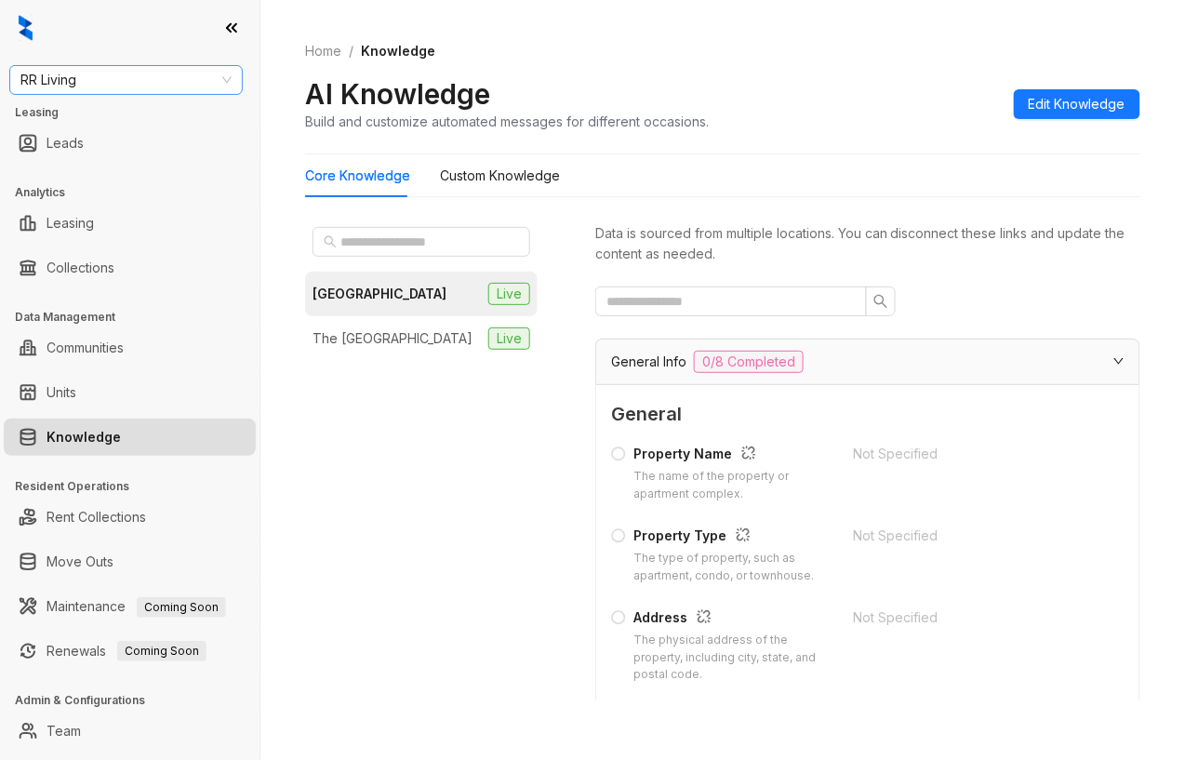
click at [138, 86] on span "RR Living" at bounding box center [125, 80] width 211 height 28
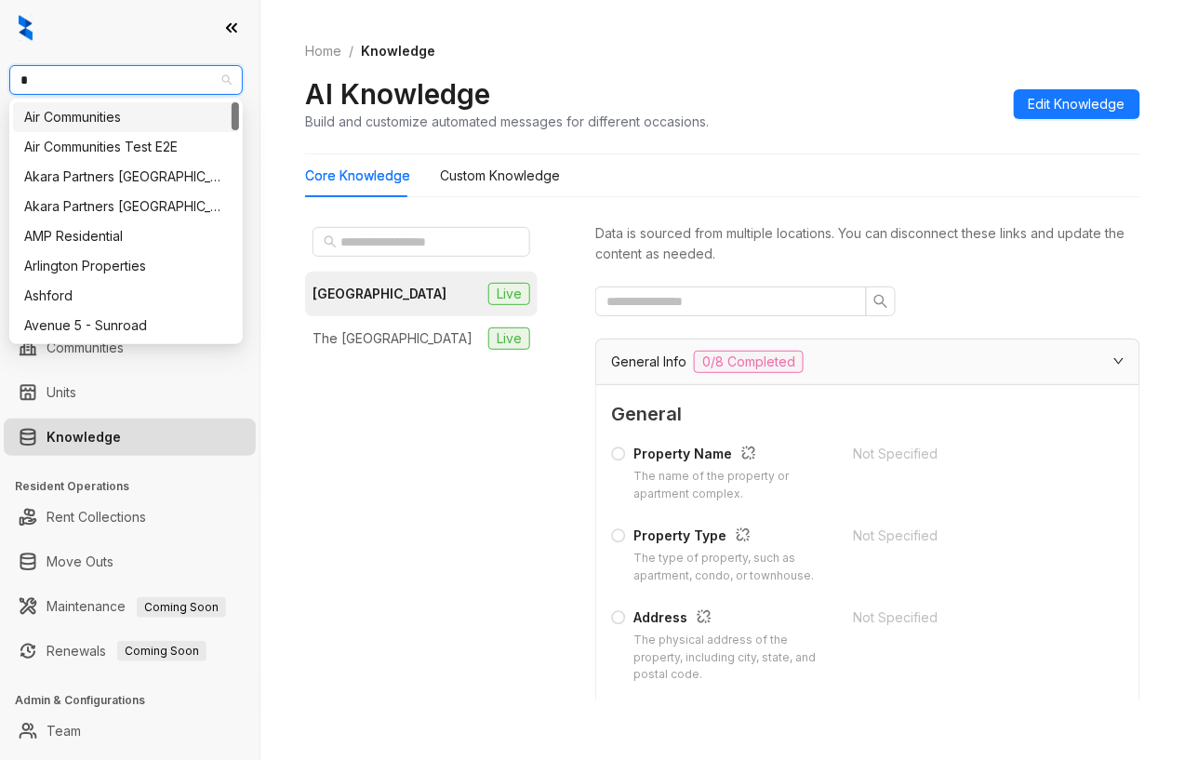
type input "**"
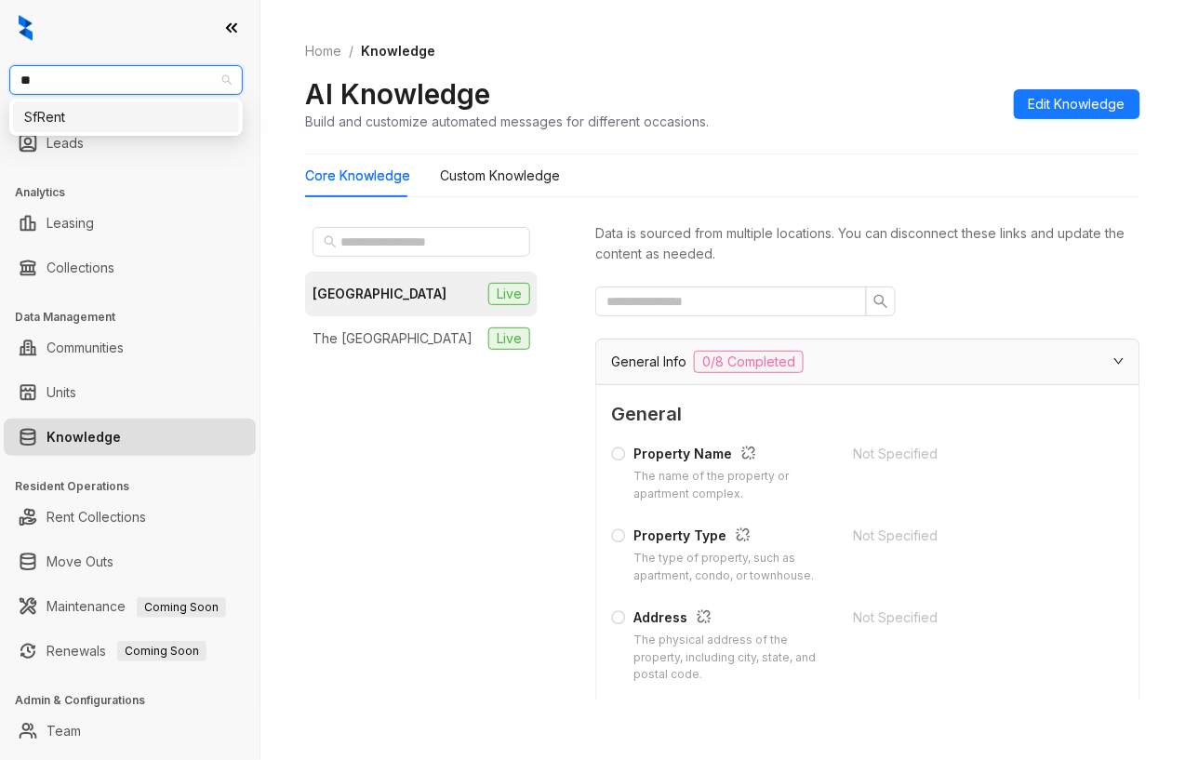
click at [132, 127] on div "SfRent" at bounding box center [126, 117] width 226 height 30
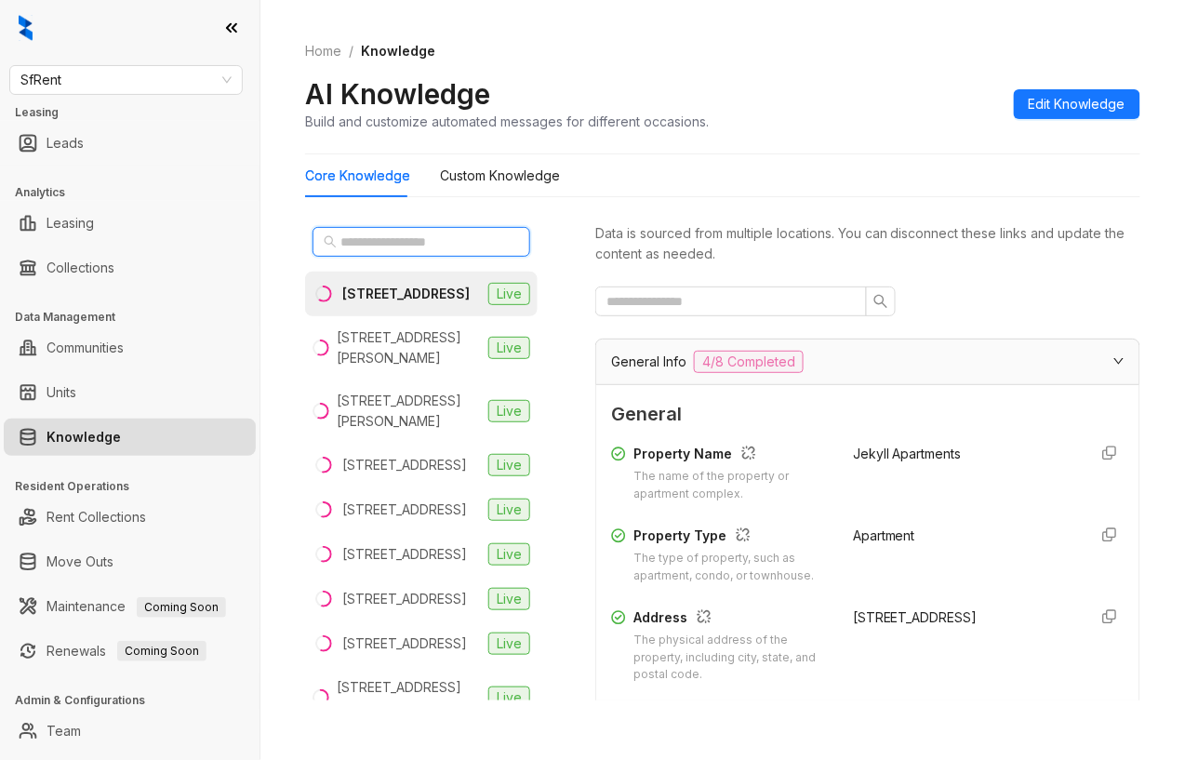
click at [385, 239] on input "text" at bounding box center [423, 242] width 164 height 20
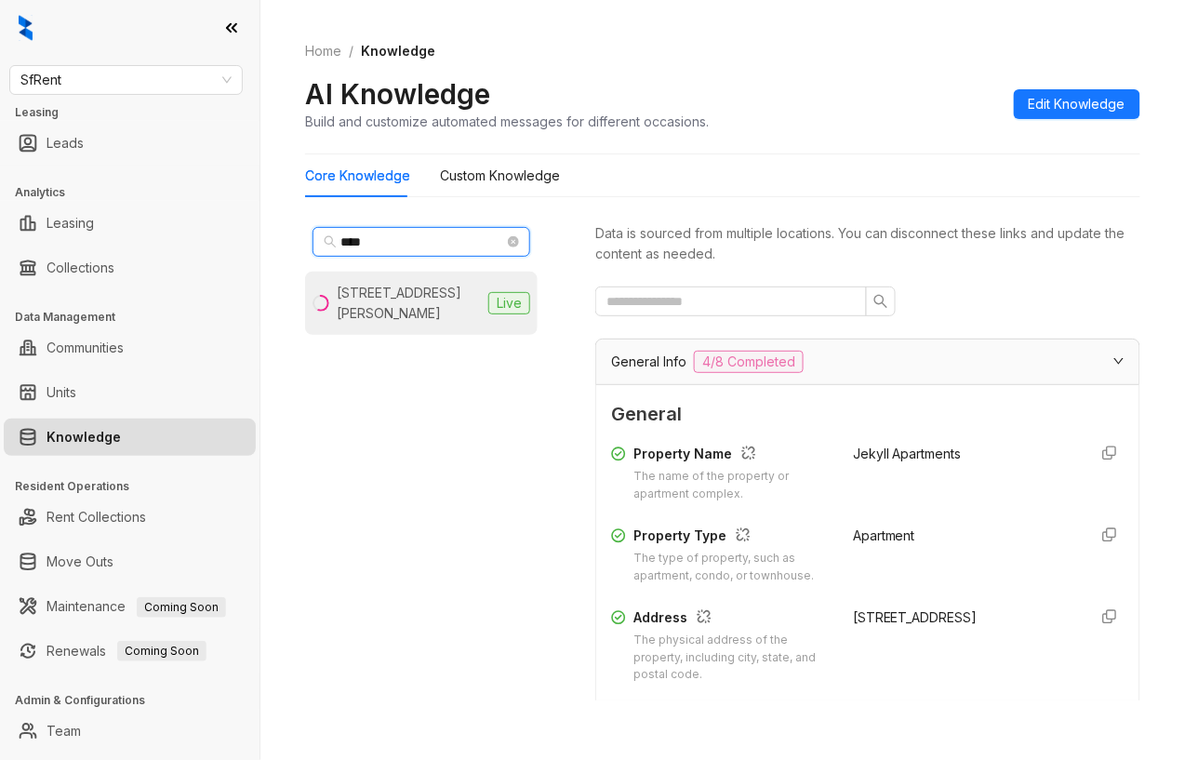
type input "****"
click at [399, 313] on div "1511 Jackson St, Oakland, CA" at bounding box center [409, 303] width 144 height 41
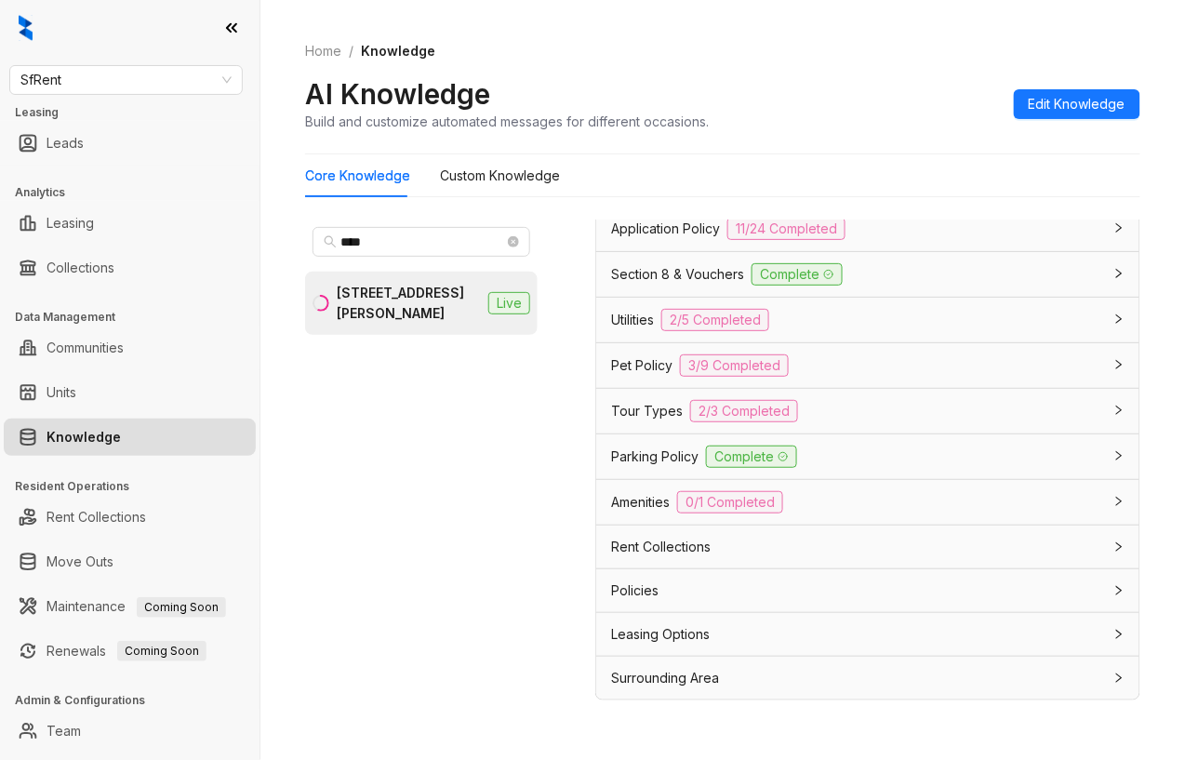
scroll to position [1489, 0]
click at [826, 331] on div "Utilities 2/5 Completed" at bounding box center [856, 320] width 491 height 22
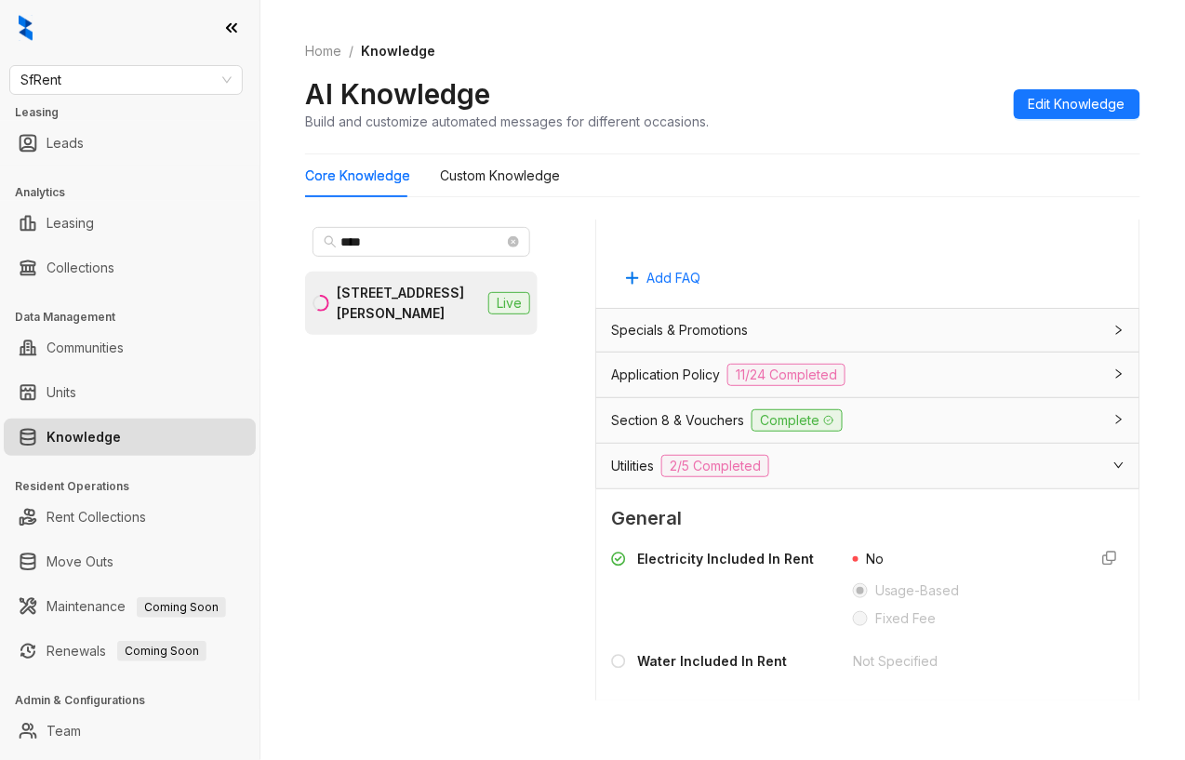
scroll to position [1364, 0]
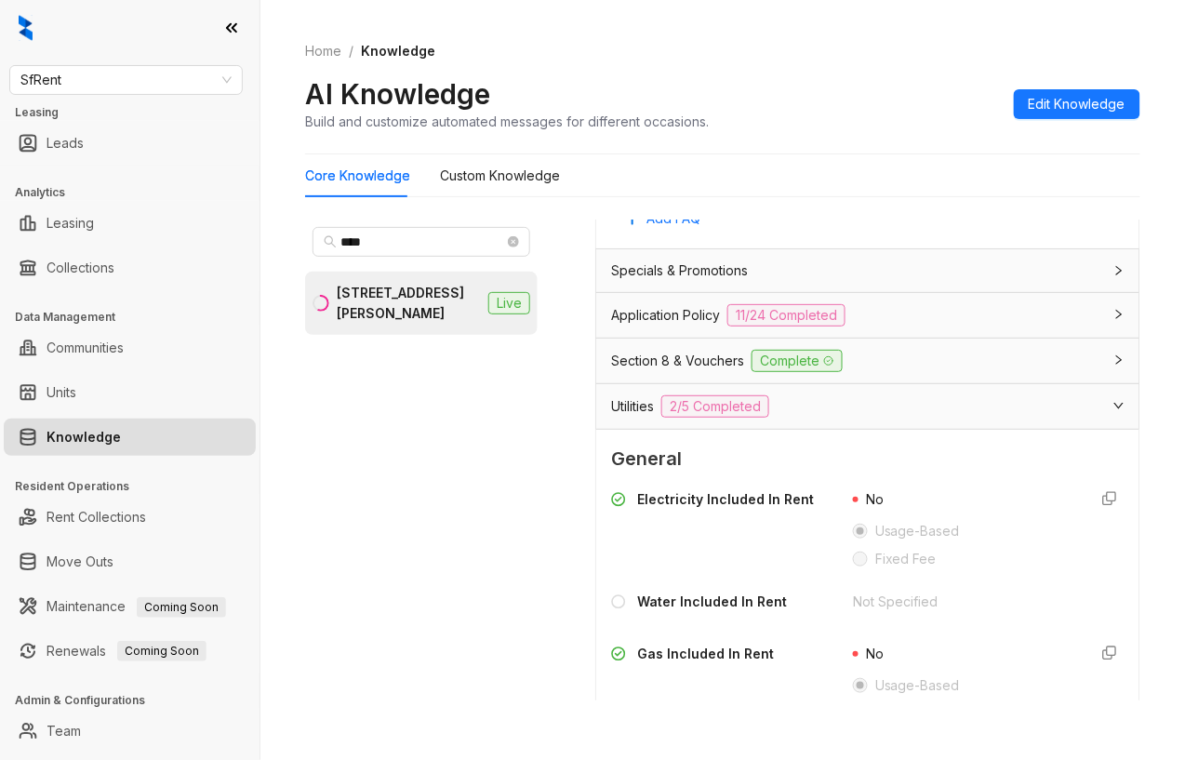
click at [908, 338] on div "Application Policy 11/24 Completed" at bounding box center [867, 315] width 543 height 45
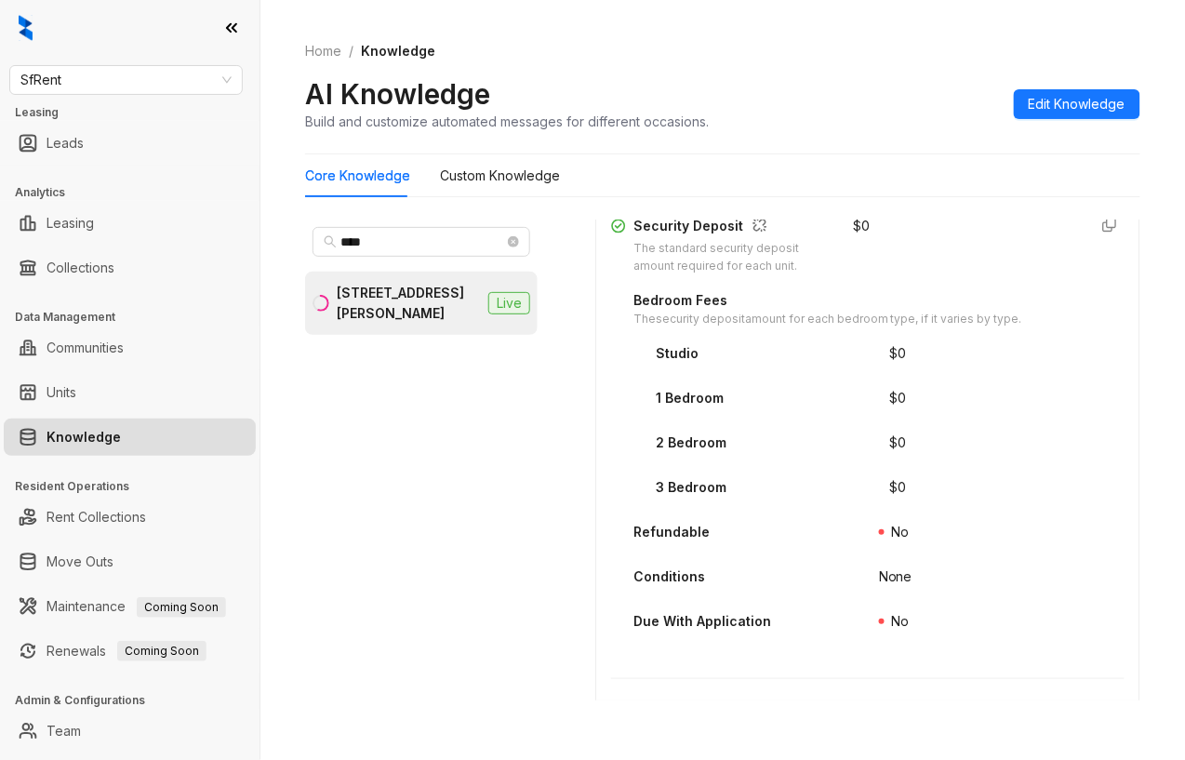
scroll to position [2480, 0]
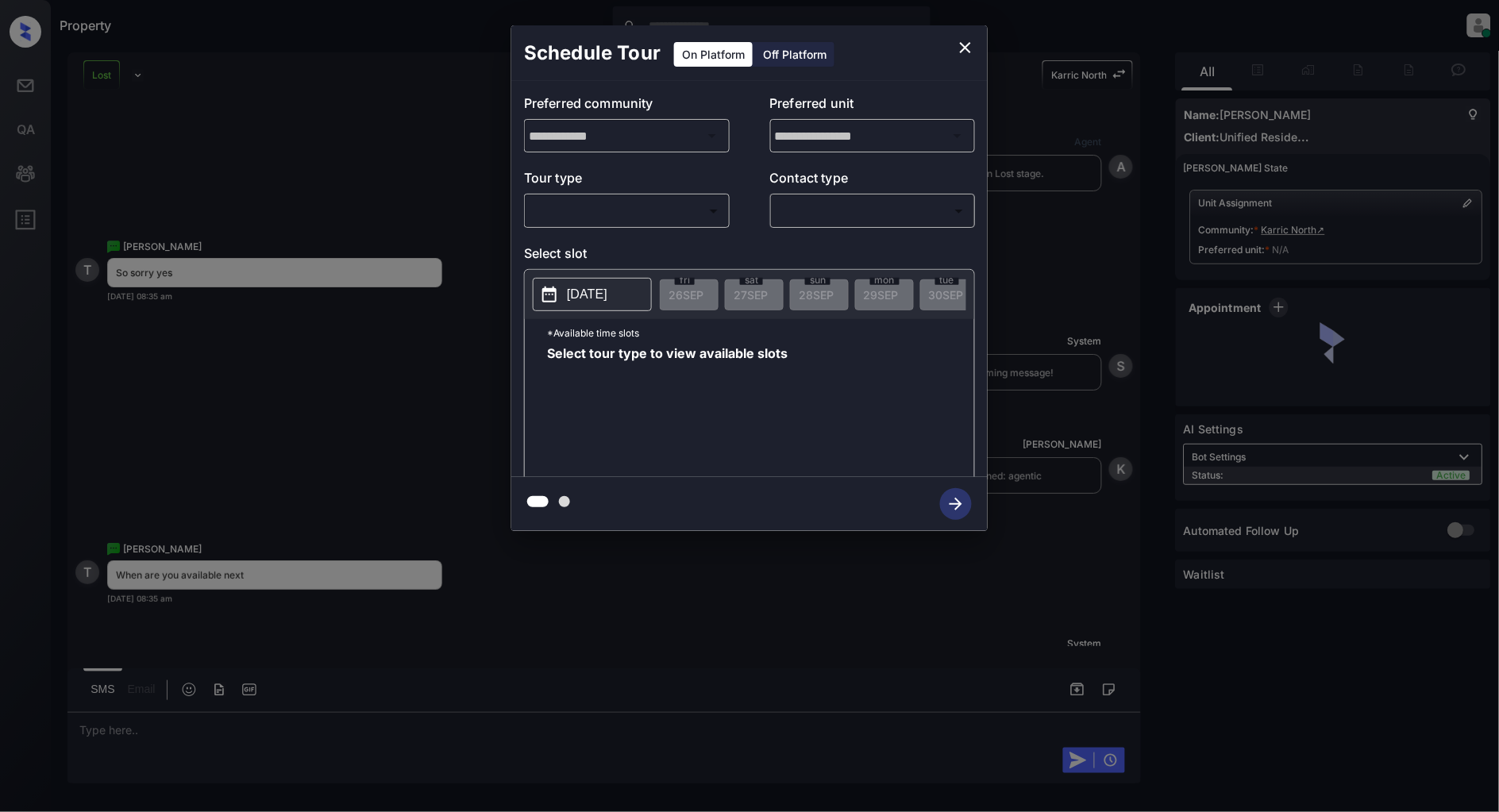
scroll to position [3090, 0]
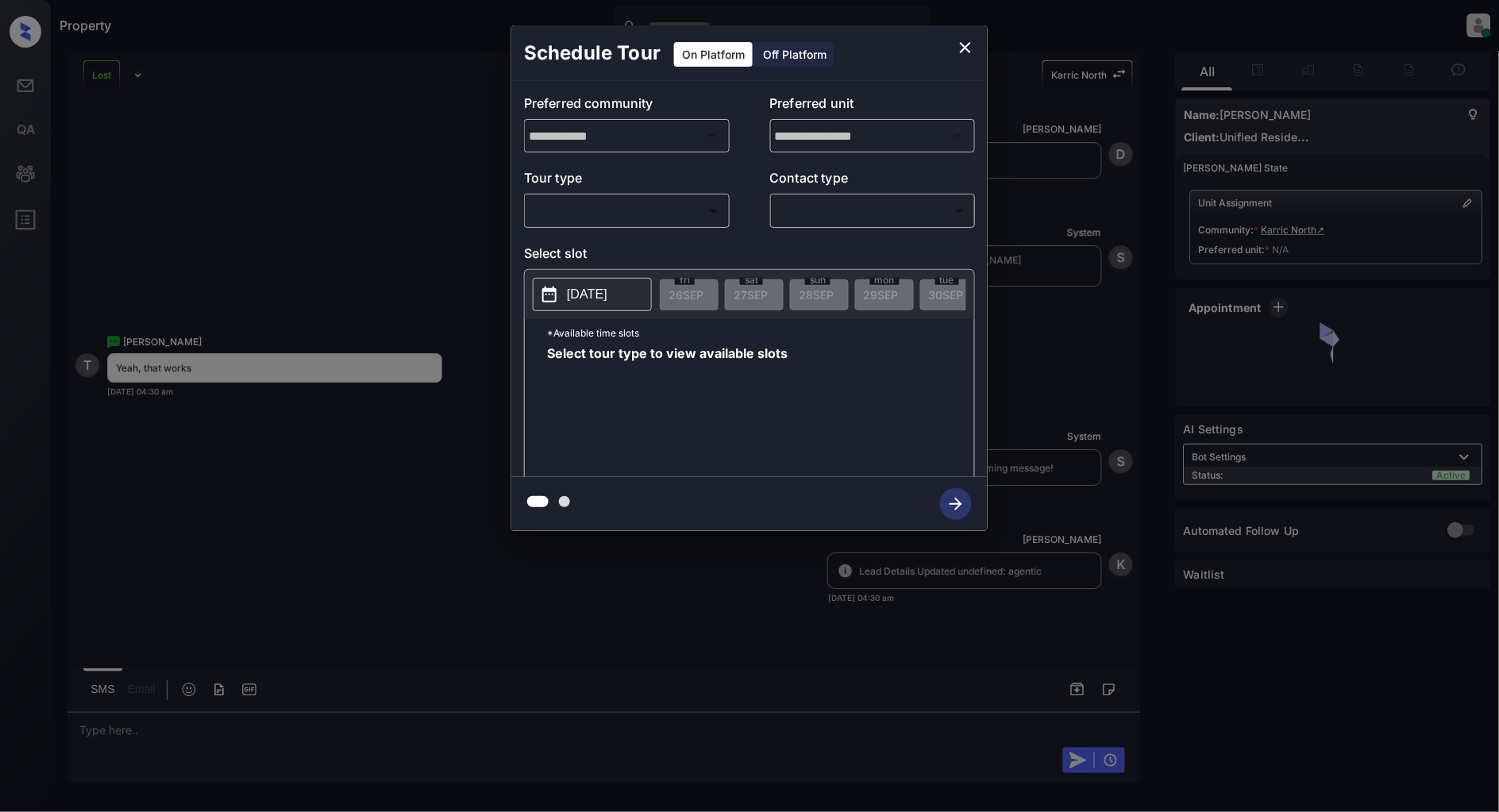
click at [652, 205] on body "Property Patrick Deasis Online Set yourself offline Set yourself on break Profi…" at bounding box center [749, 406] width 1499 height 812
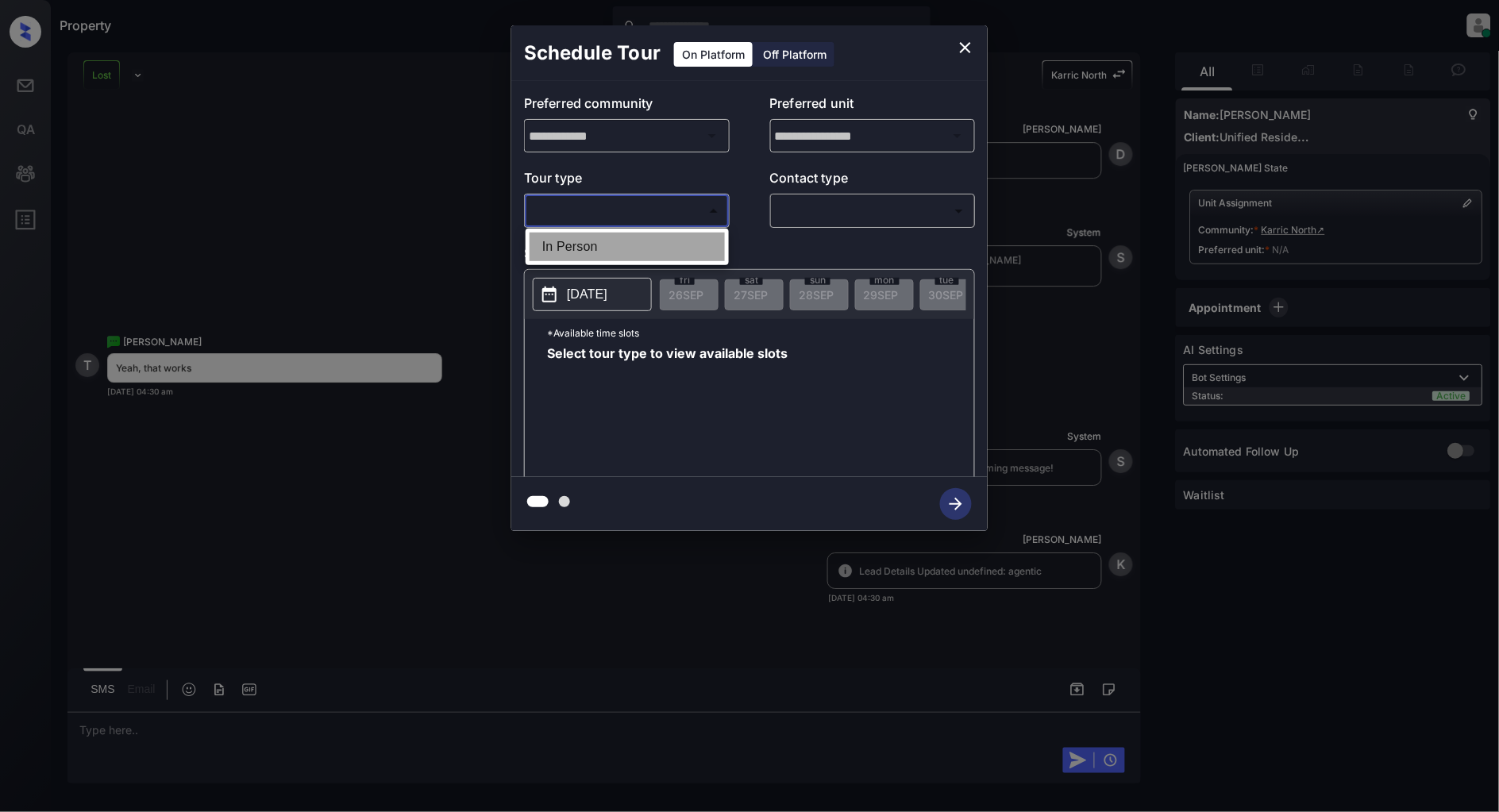
click at [615, 241] on li "In Person" at bounding box center [627, 246] width 195 height 28
type input "********"
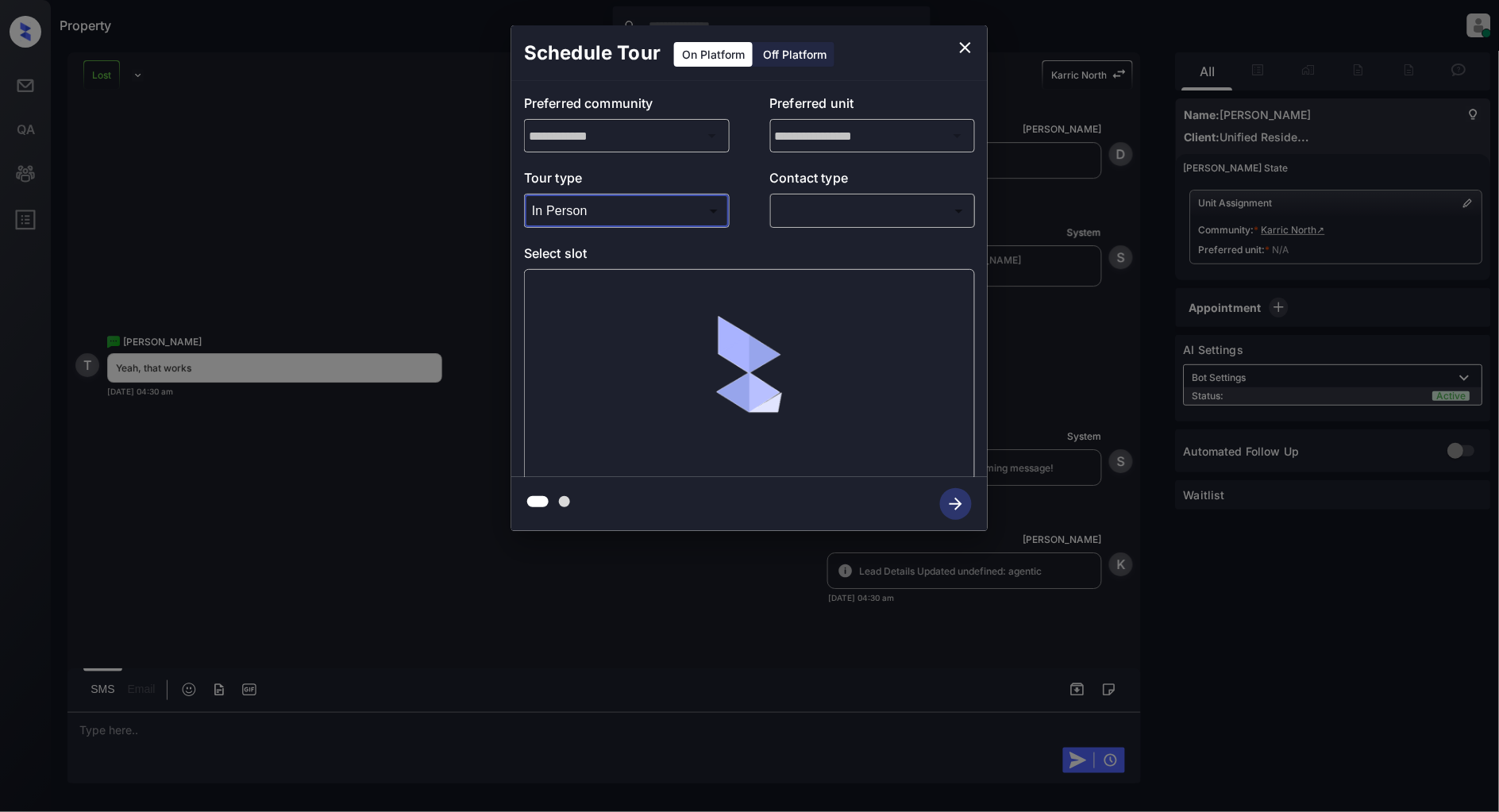
click at [841, 210] on body "Property Patrick Deasis Online Set yourself offline Set yourself on break Profi…" at bounding box center [749, 406] width 1499 height 812
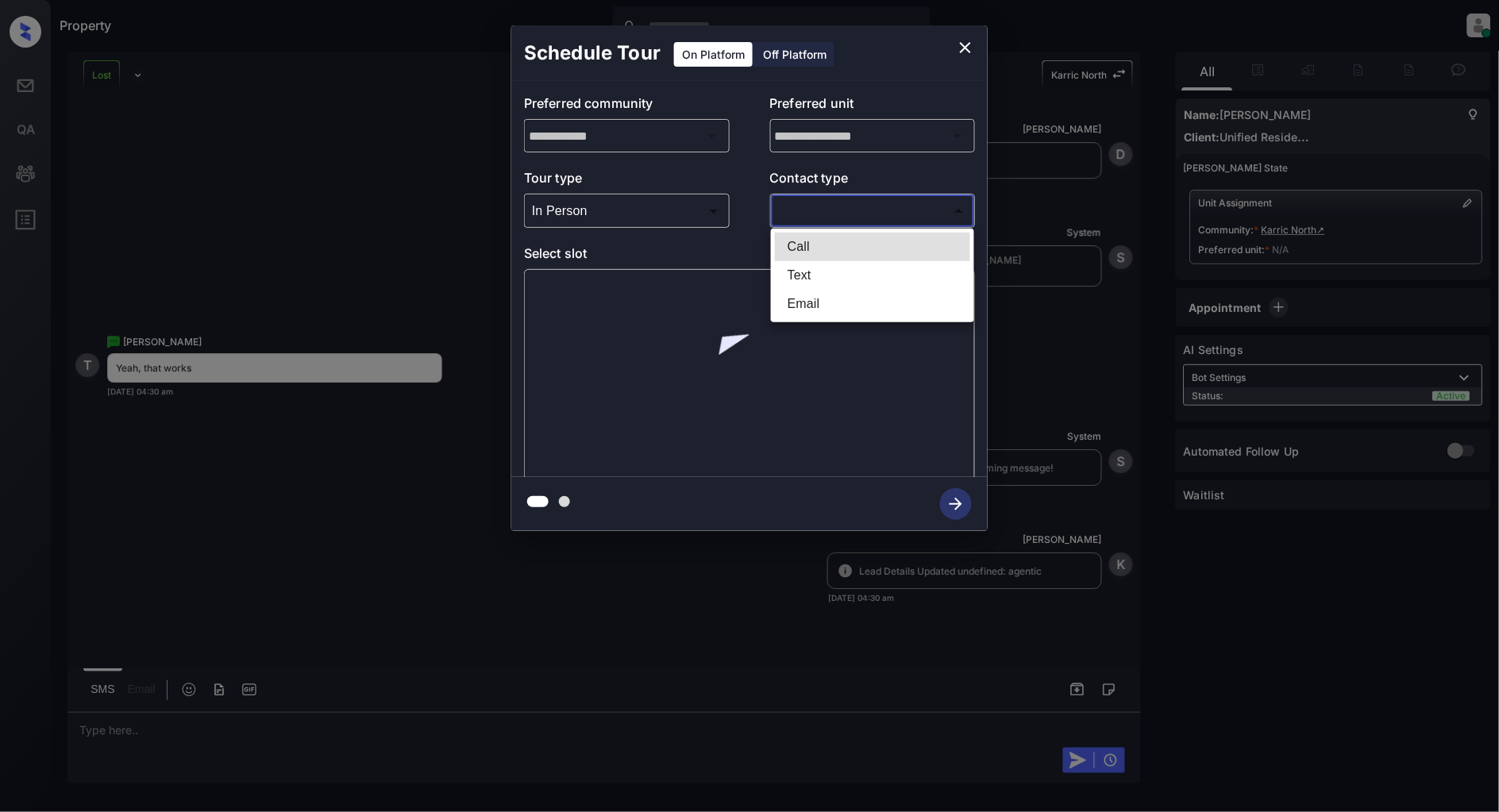
click at [837, 270] on li "Text" at bounding box center [872, 275] width 195 height 28
type input "****"
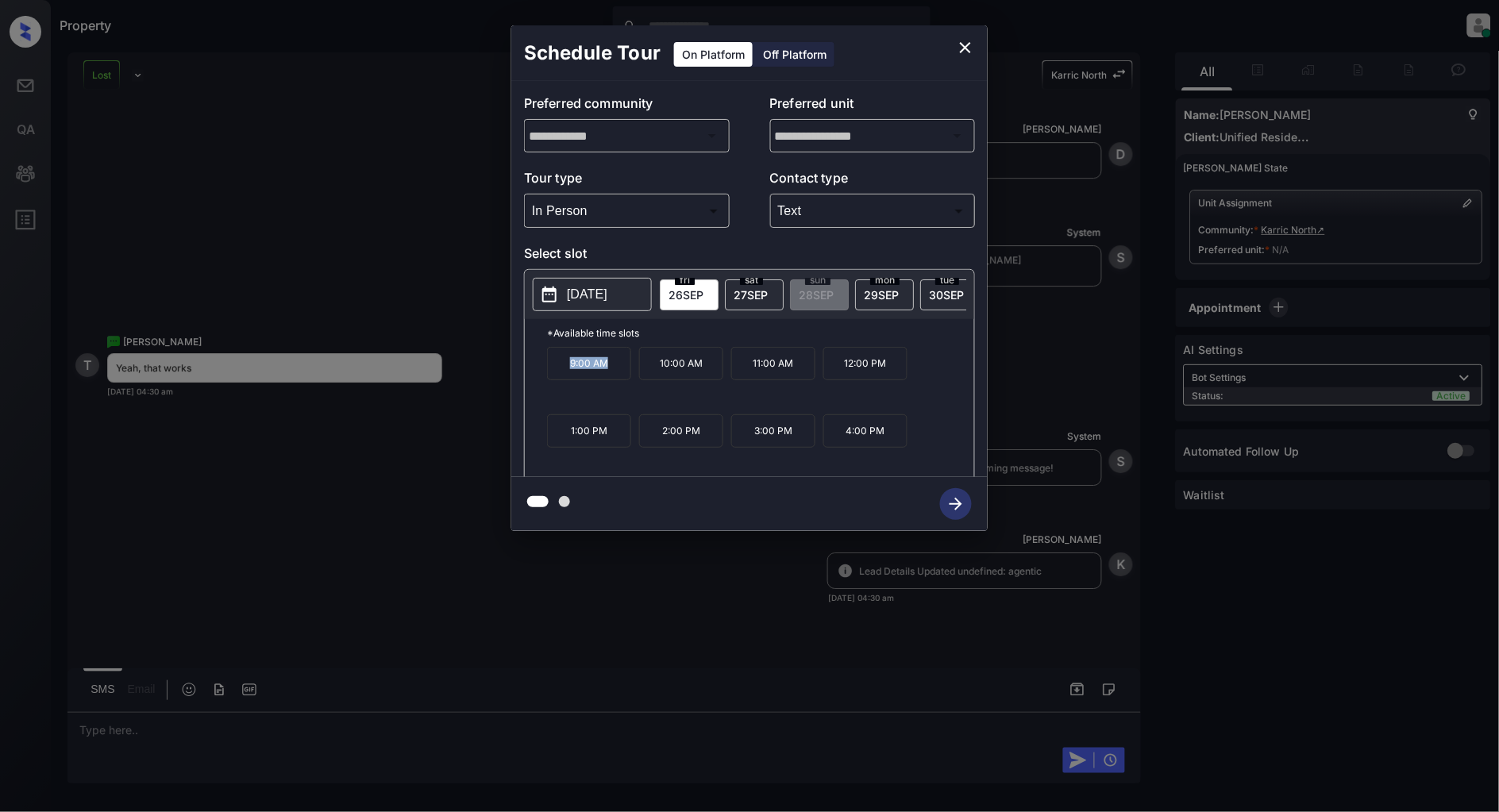
drag, startPoint x: 615, startPoint y: 370, endPoint x: 557, endPoint y: 374, distance: 58.1
click at [557, 374] on p "9:00 AM" at bounding box center [589, 363] width 84 height 33
copy p "9:00 AM"
drag, startPoint x: 895, startPoint y: 371, endPoint x: 846, endPoint y: 374, distance: 49.1
click at [846, 374] on p "12:00 PM" at bounding box center [865, 363] width 84 height 33
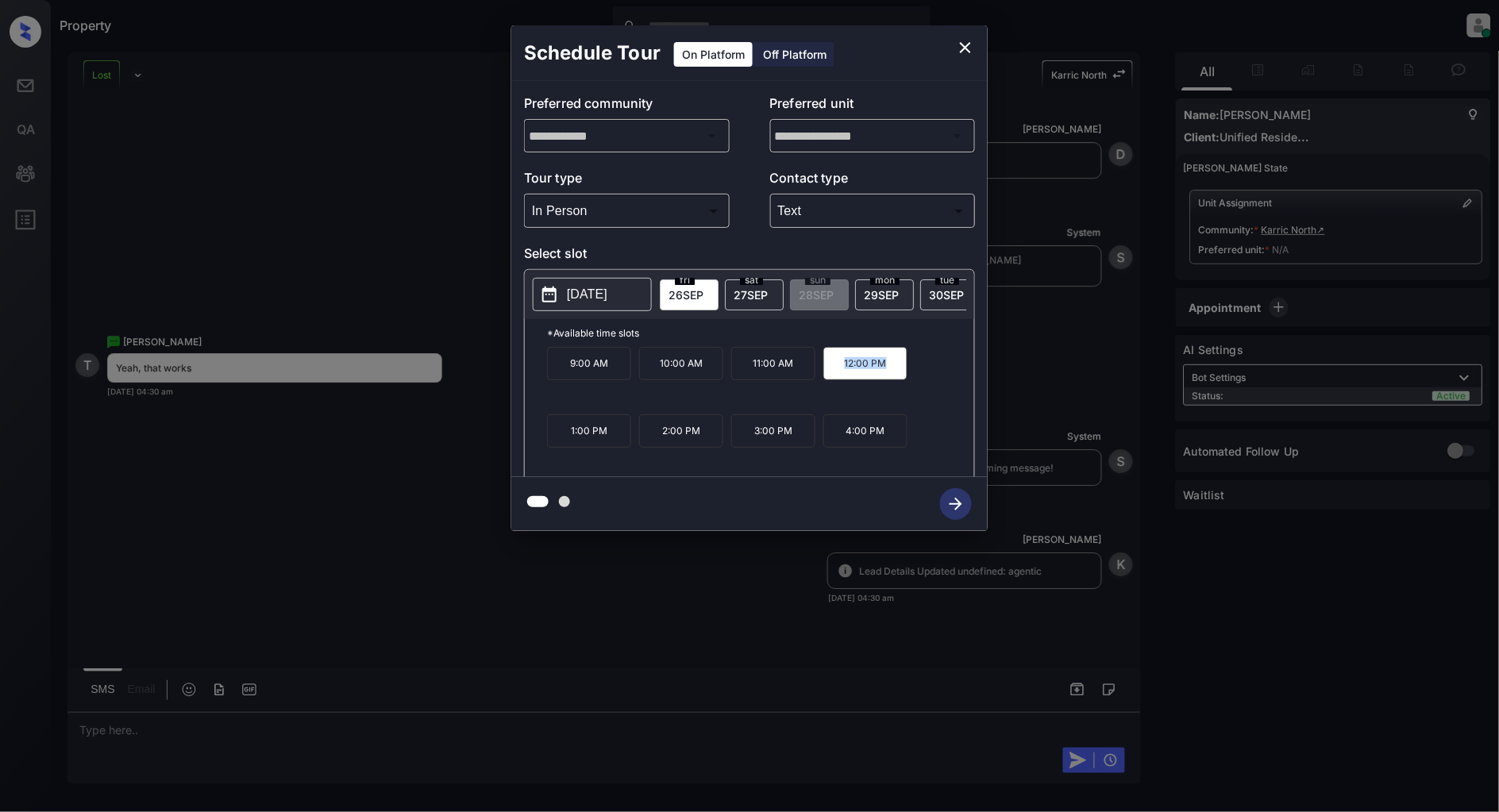
copy p "12:00 PM"
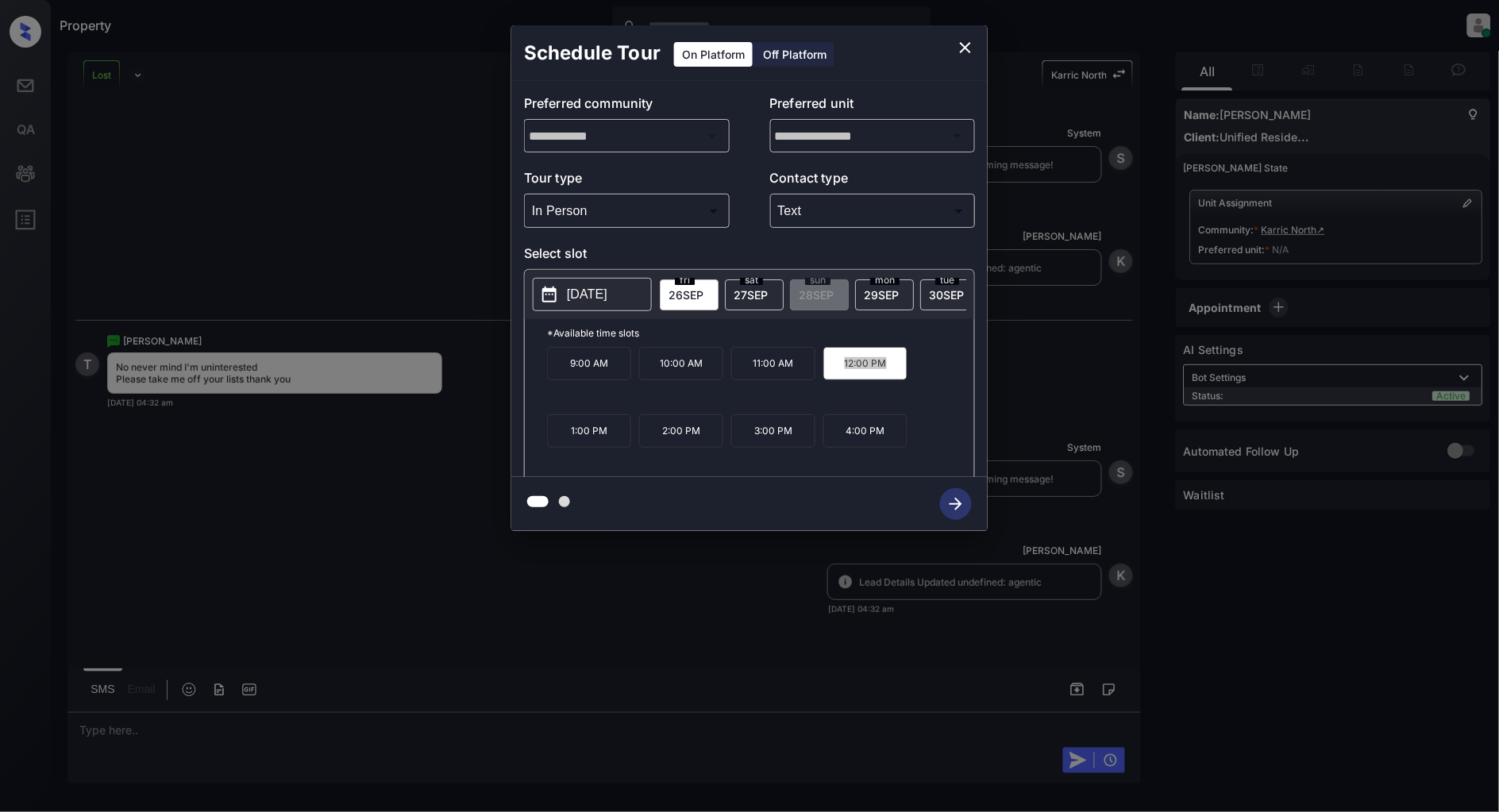
scroll to position [3404, 0]
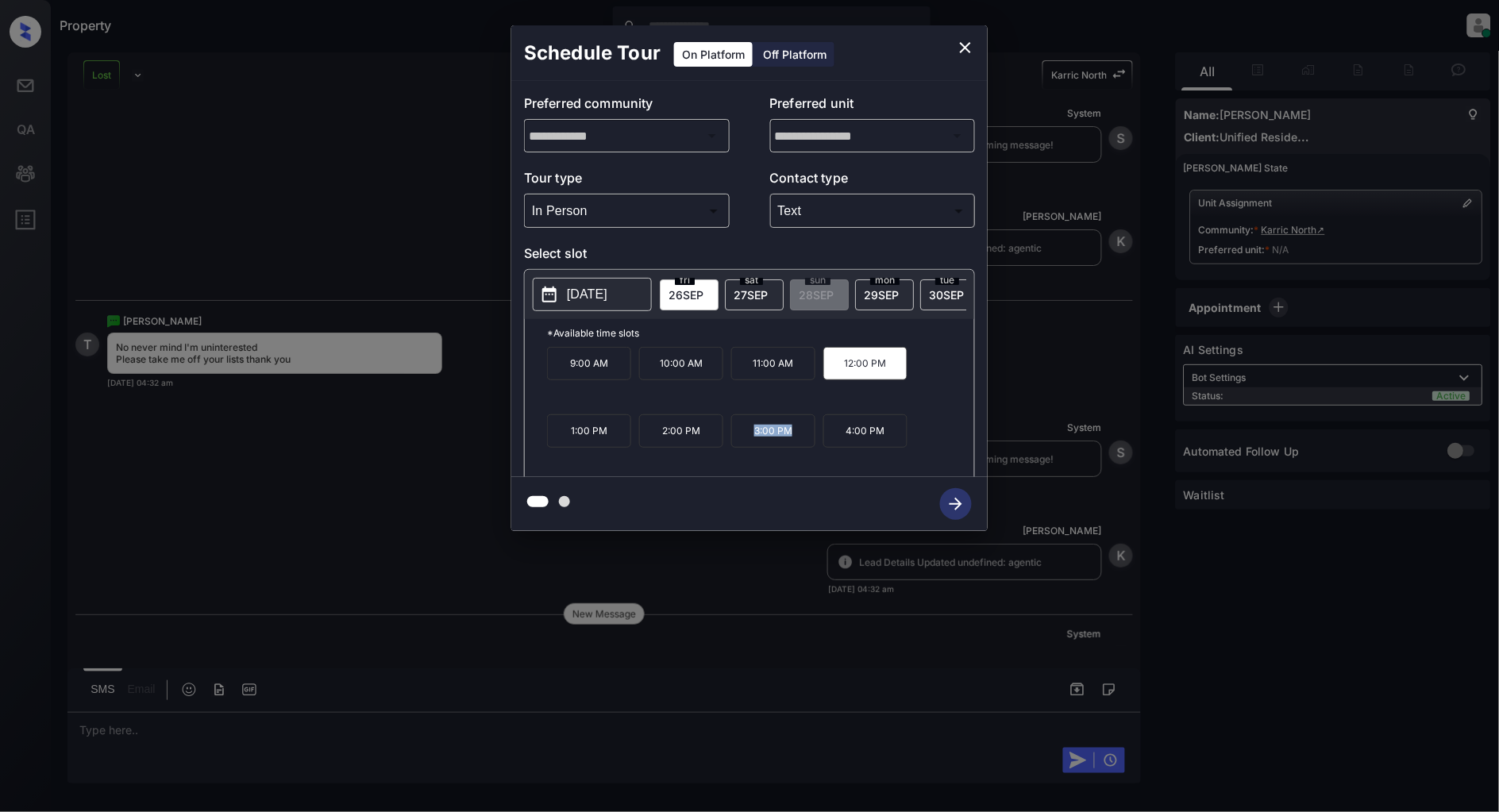
drag, startPoint x: 799, startPoint y: 441, endPoint x: 747, endPoint y: 435, distance: 52.3
click at [747, 435] on p "3:00 PM" at bounding box center [773, 431] width 84 height 33
copy p "3:00 PM"
click at [973, 45] on icon "close" at bounding box center [965, 48] width 19 height 19
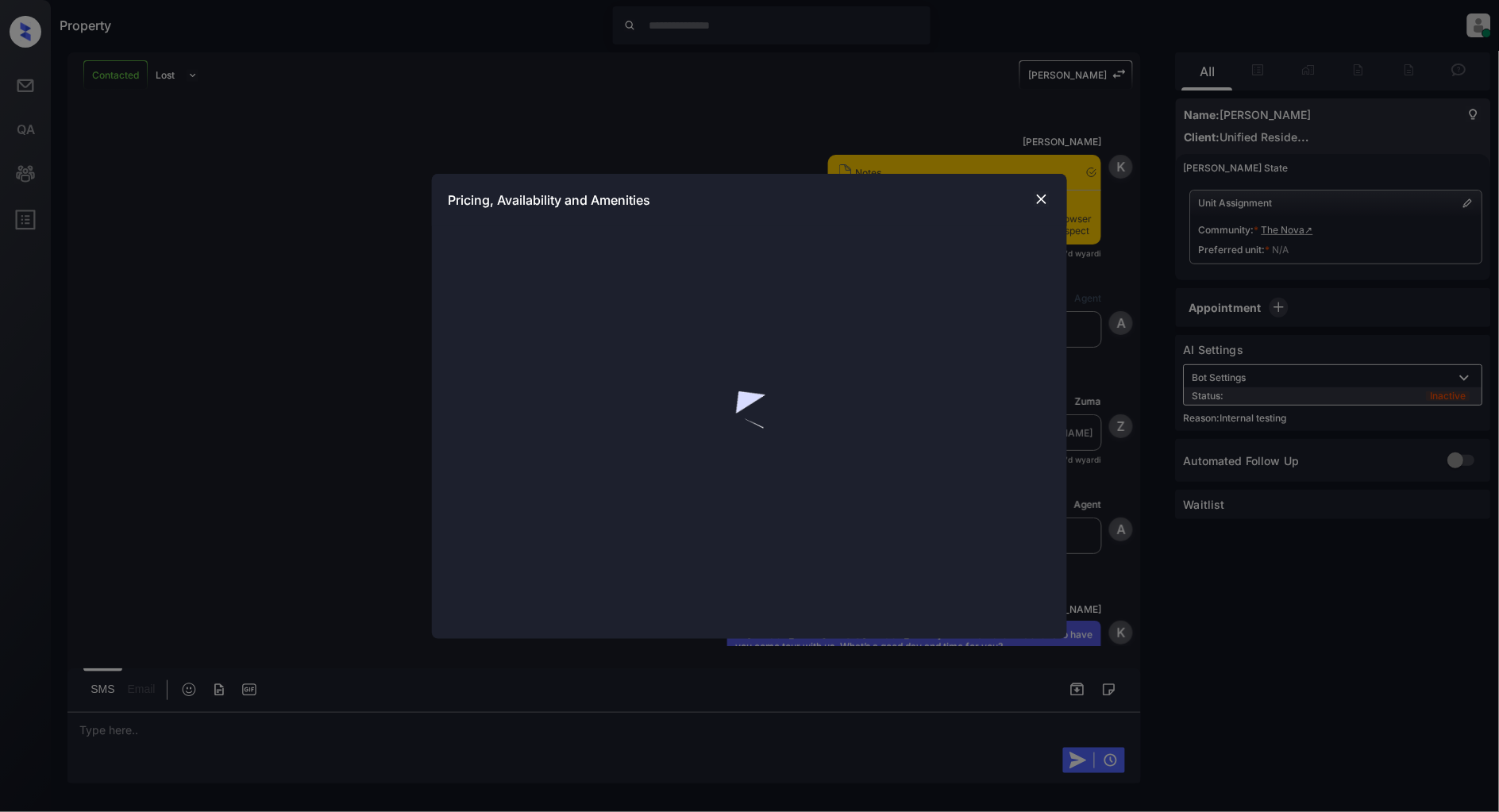
scroll to position [2153, 0]
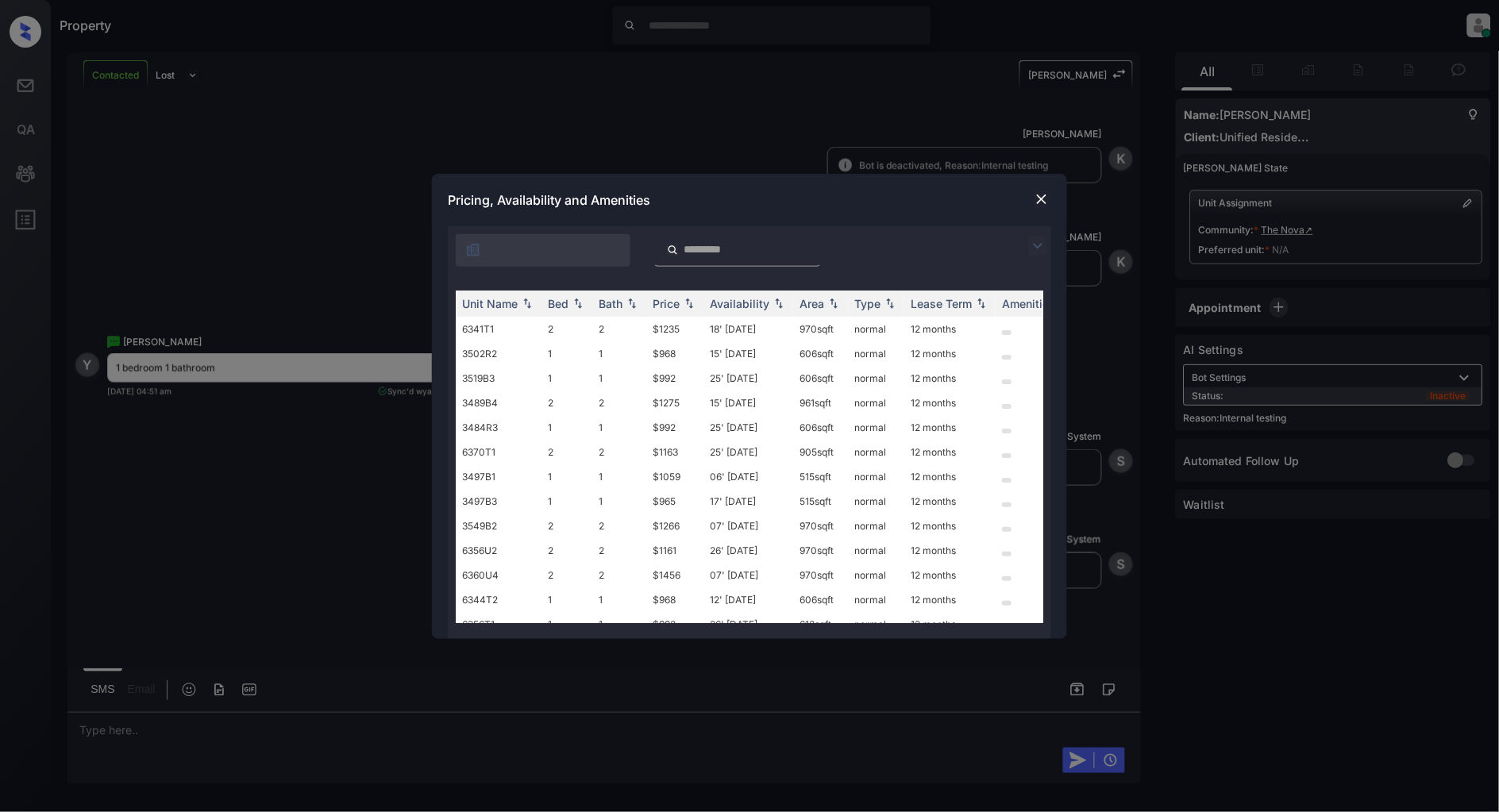
click at [1032, 236] on img at bounding box center [1037, 246] width 19 height 19
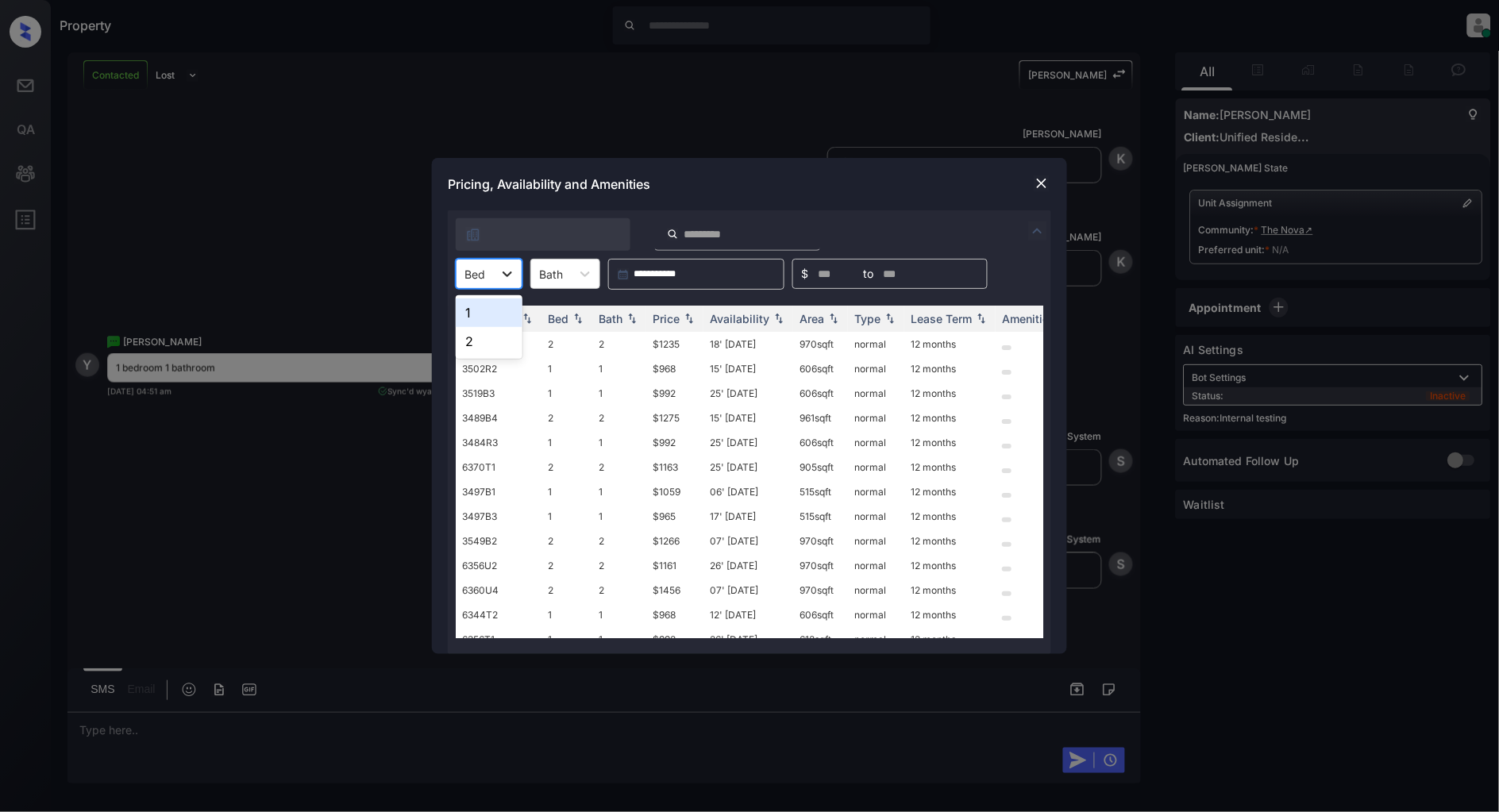
click at [507, 264] on div at bounding box center [507, 273] width 28 height 28
click at [489, 320] on div "1" at bounding box center [489, 312] width 67 height 28
click at [692, 321] on img at bounding box center [688, 318] width 16 height 11
drag, startPoint x: 680, startPoint y: 339, endPoint x: 625, endPoint y: 345, distance: 55.3
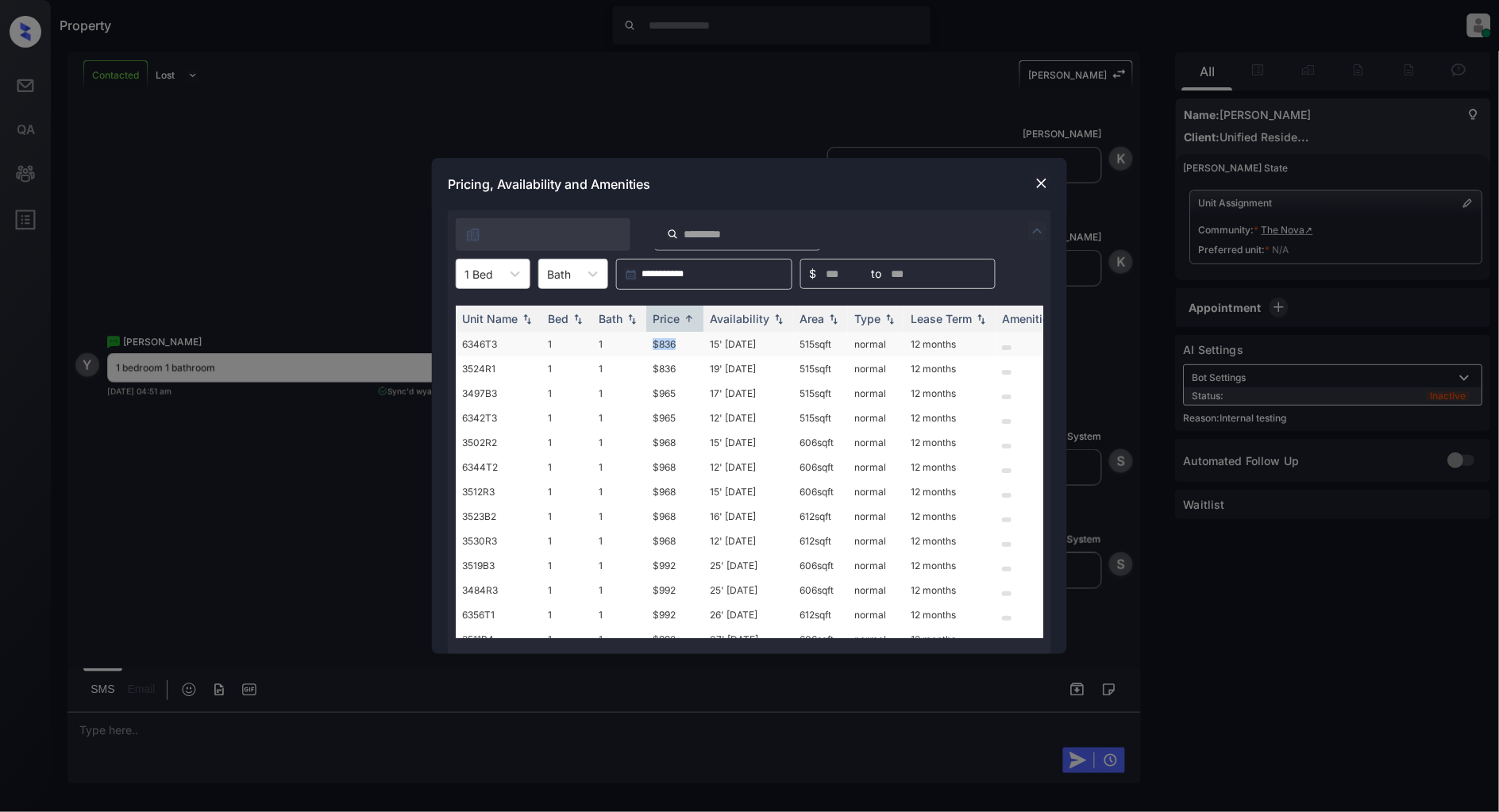
click at [625, 345] on tr "6346T3 1 1 $836 15' Sep 25 515 sqft normal 12 months" at bounding box center [870, 344] width 829 height 25
copy tr "$836"
click at [1043, 178] on img at bounding box center [1041, 183] width 16 height 16
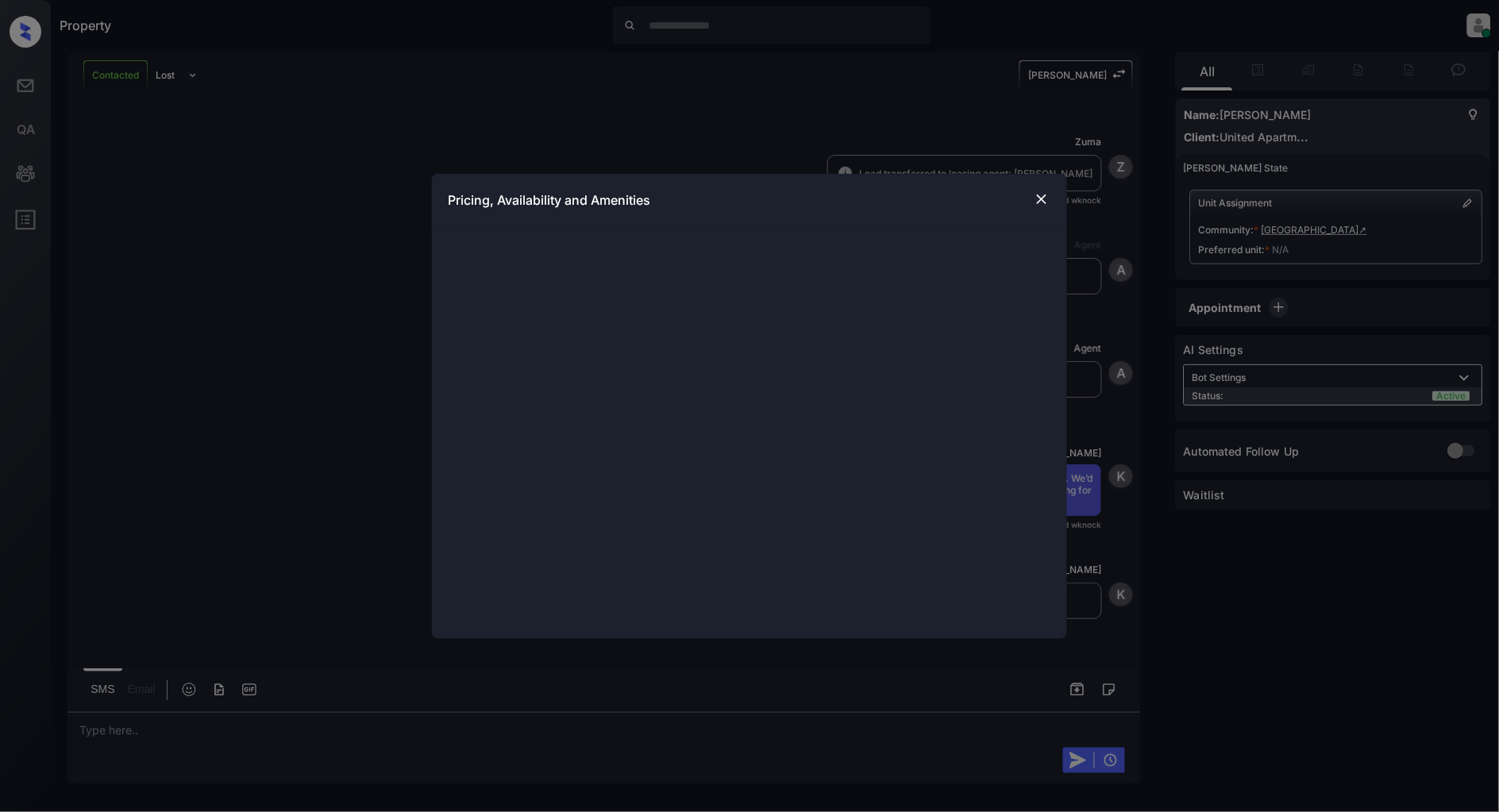
scroll to position [748, 0]
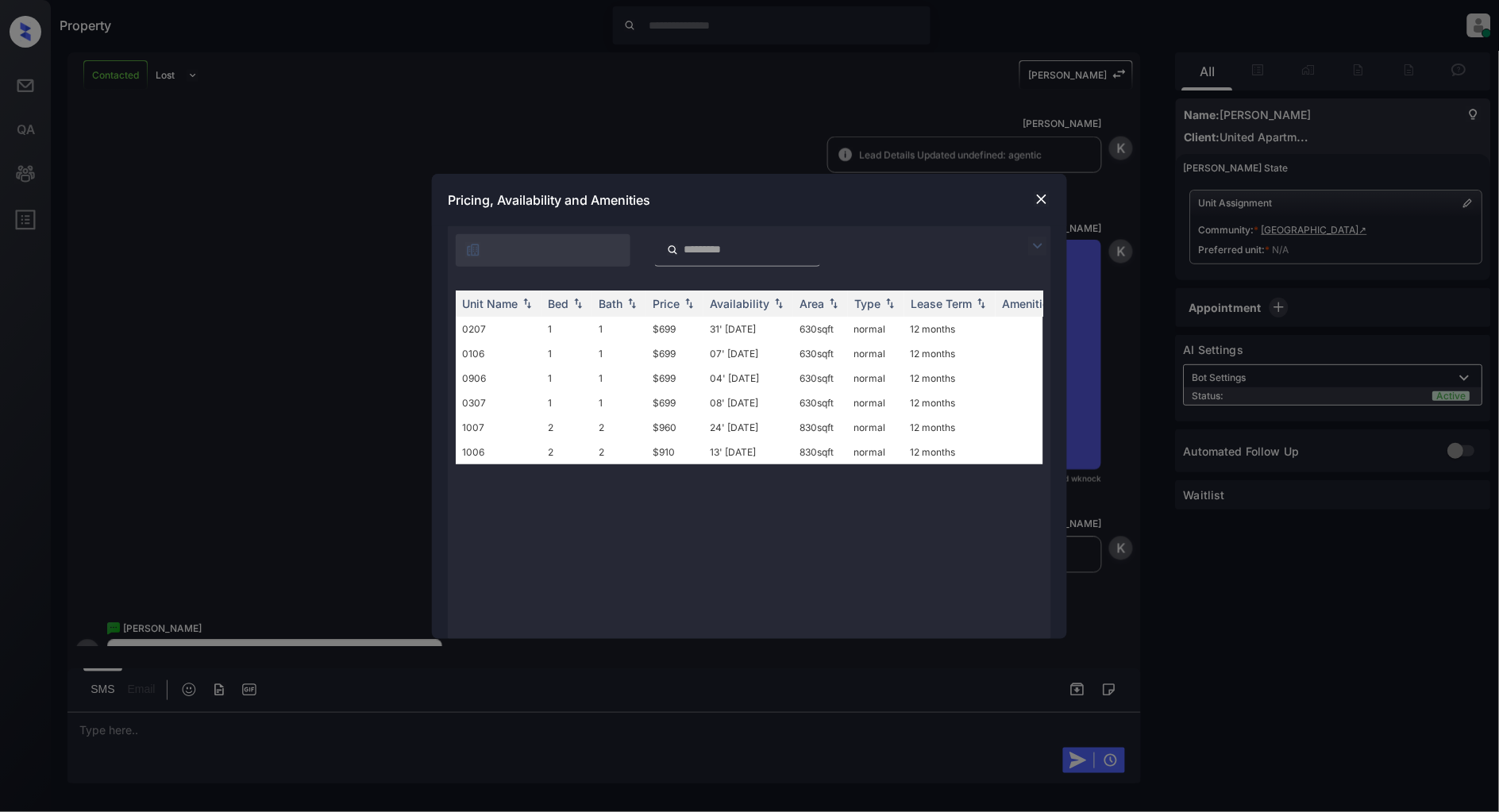
click at [1038, 200] on img at bounding box center [1041, 199] width 16 height 16
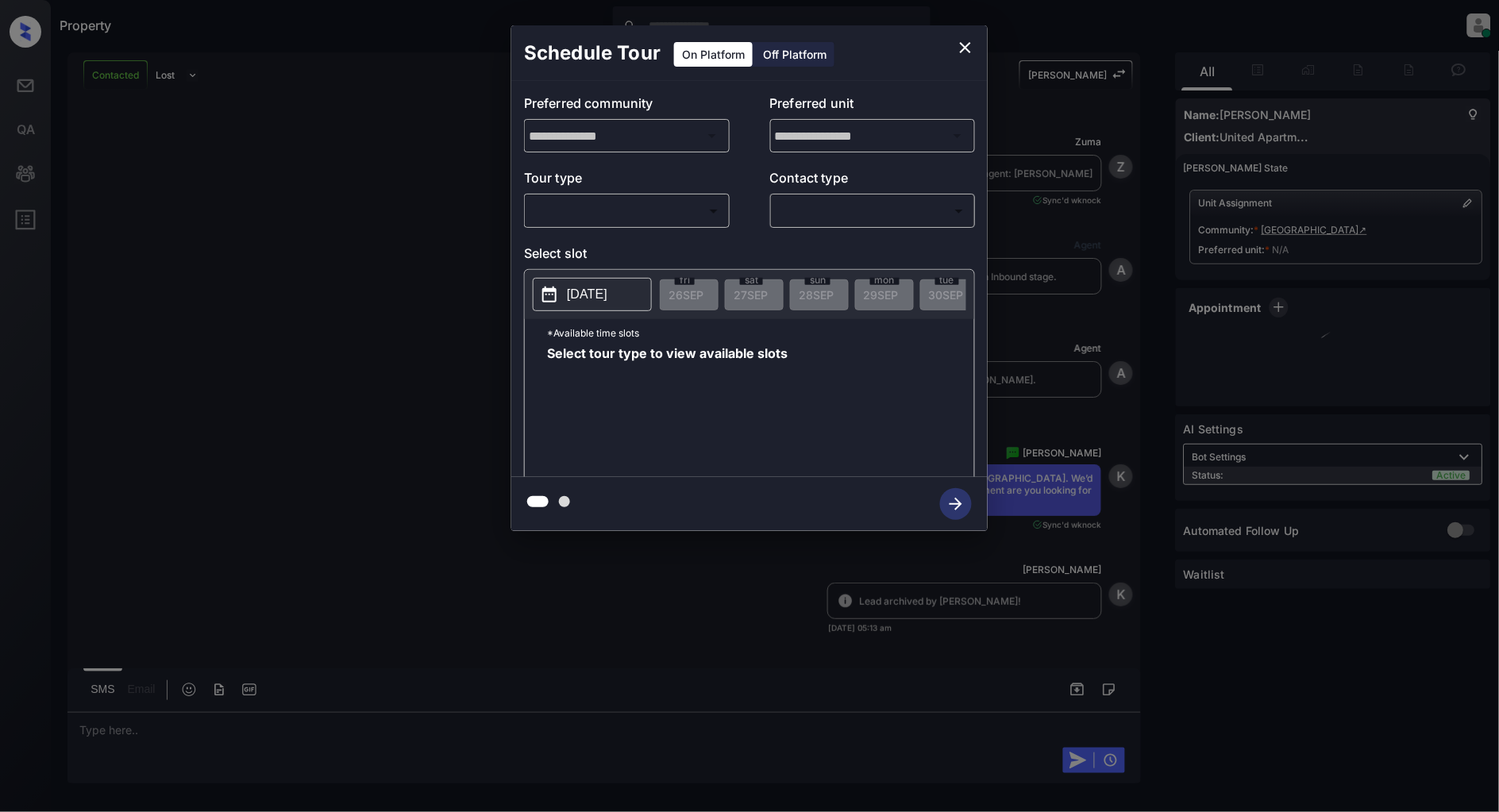
scroll to position [1453, 0]
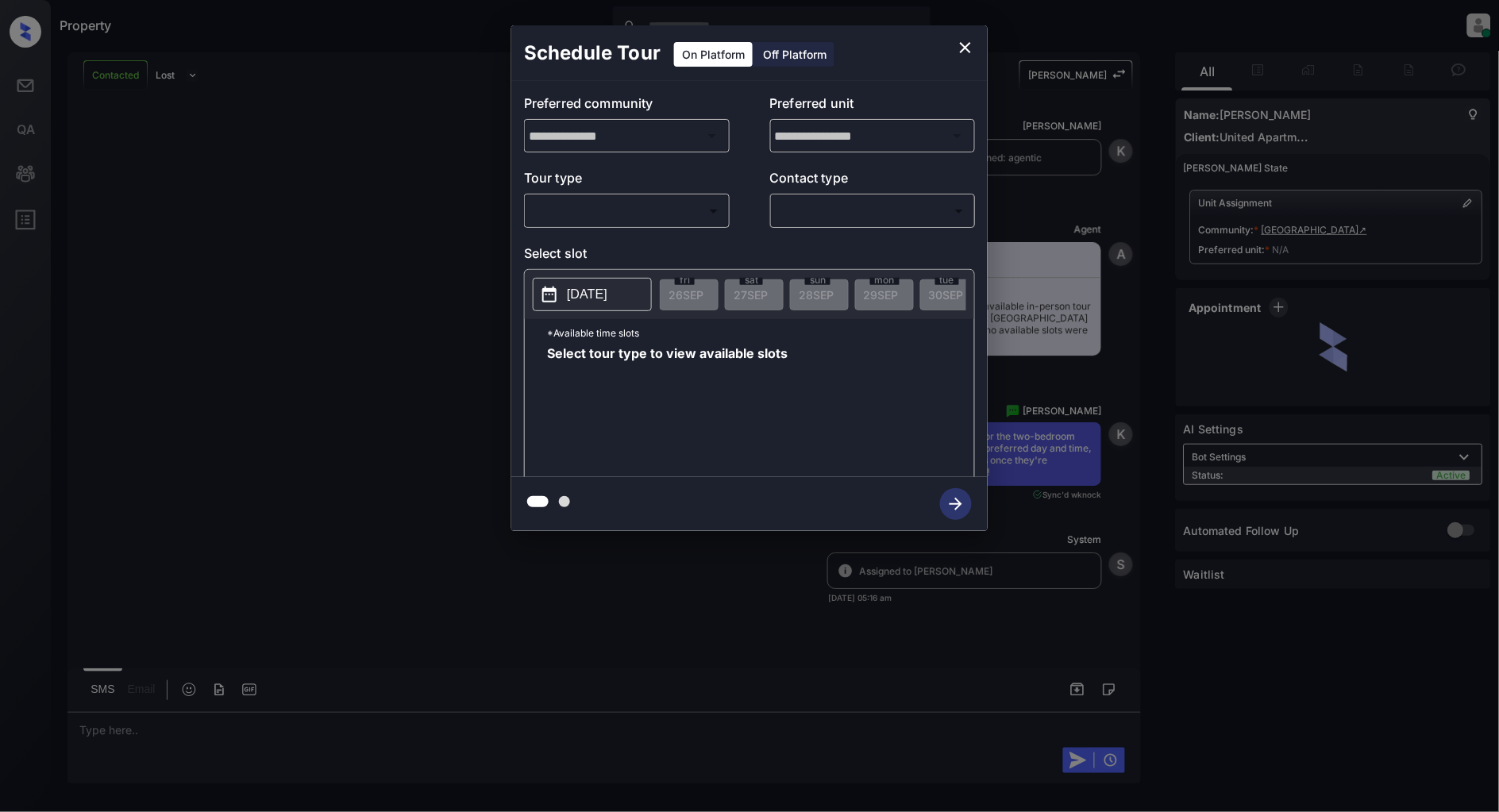
click at [627, 212] on body "Property [PERSON_NAME] Online Set yourself offline Set yourself on break Profil…" at bounding box center [749, 406] width 1499 height 812
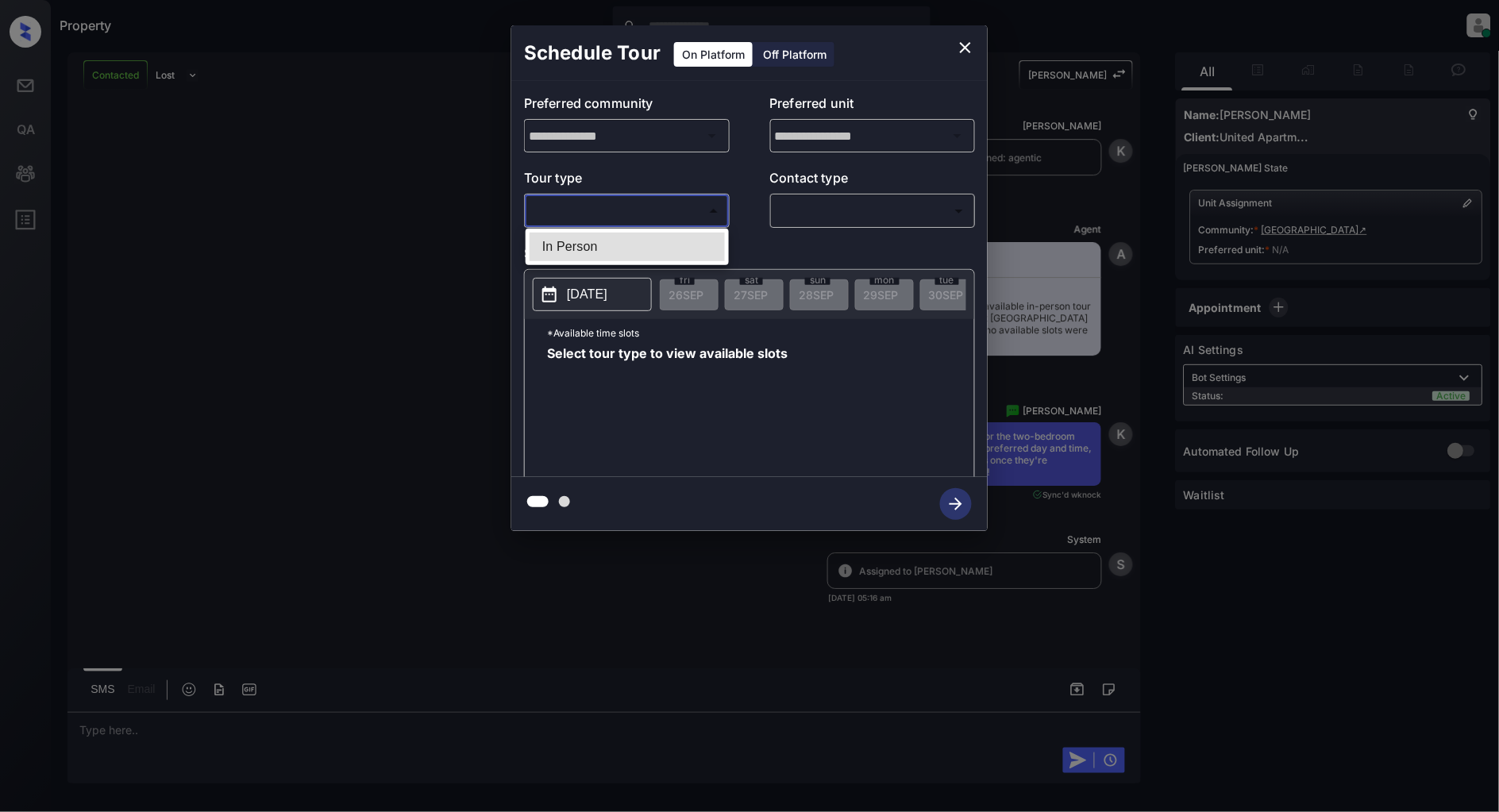
click at [617, 233] on li "In Person" at bounding box center [627, 246] width 195 height 28
type input "********"
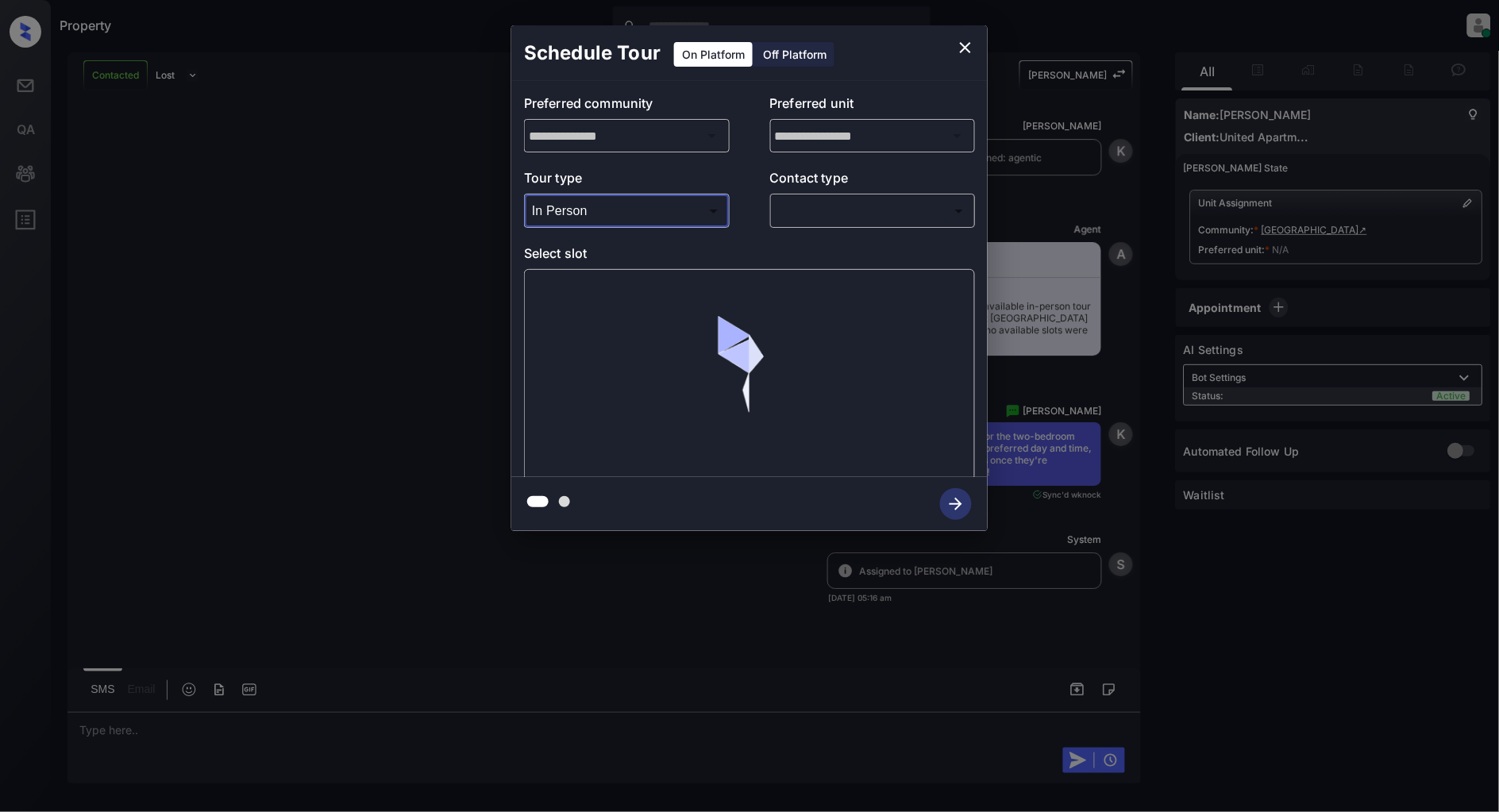
click at [779, 220] on body "Property [PERSON_NAME] Online Set yourself offline Set yourself on break Profil…" at bounding box center [749, 406] width 1499 height 812
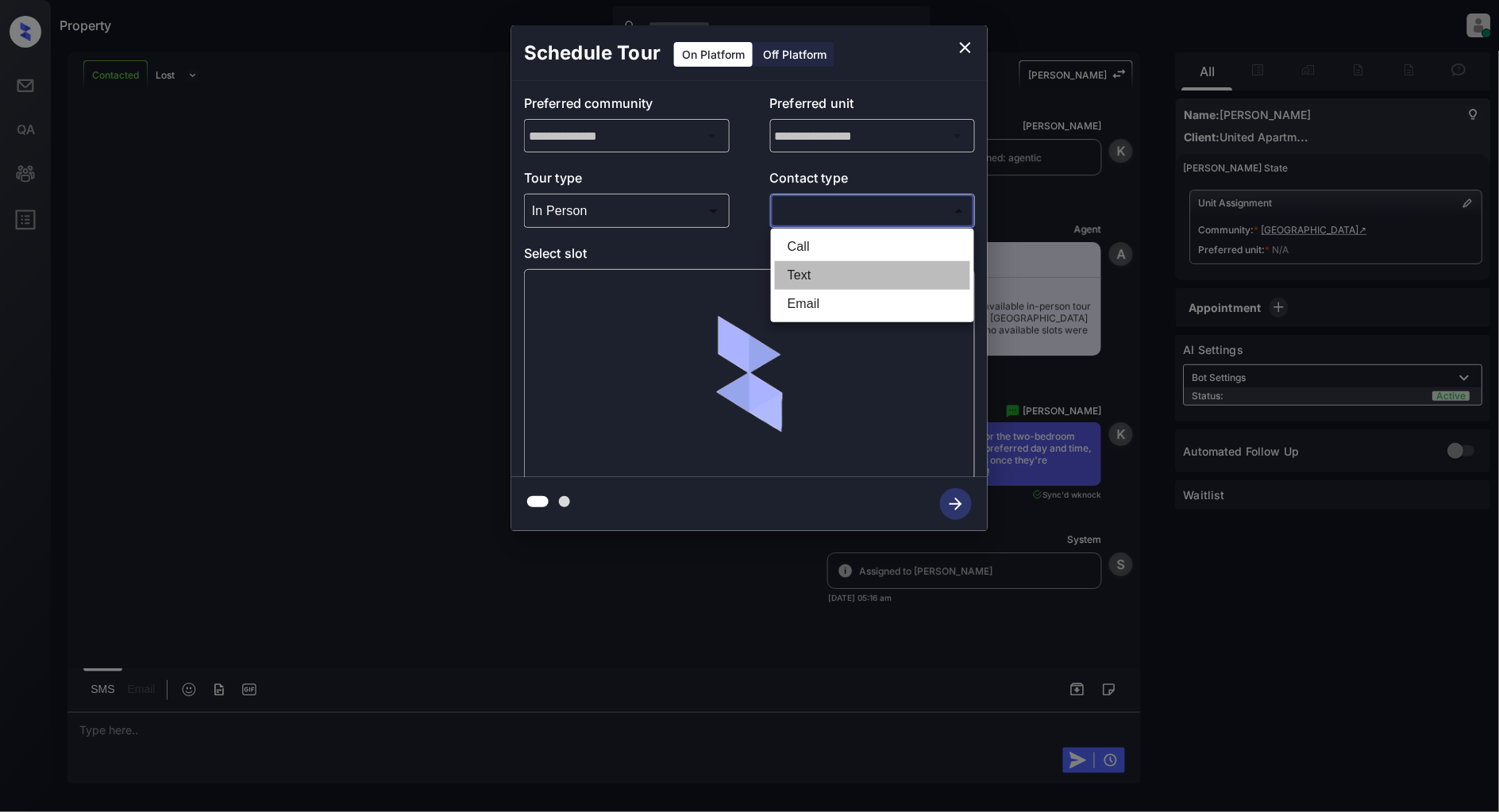
click at [813, 271] on li "Text" at bounding box center [872, 275] width 195 height 28
type input "****"
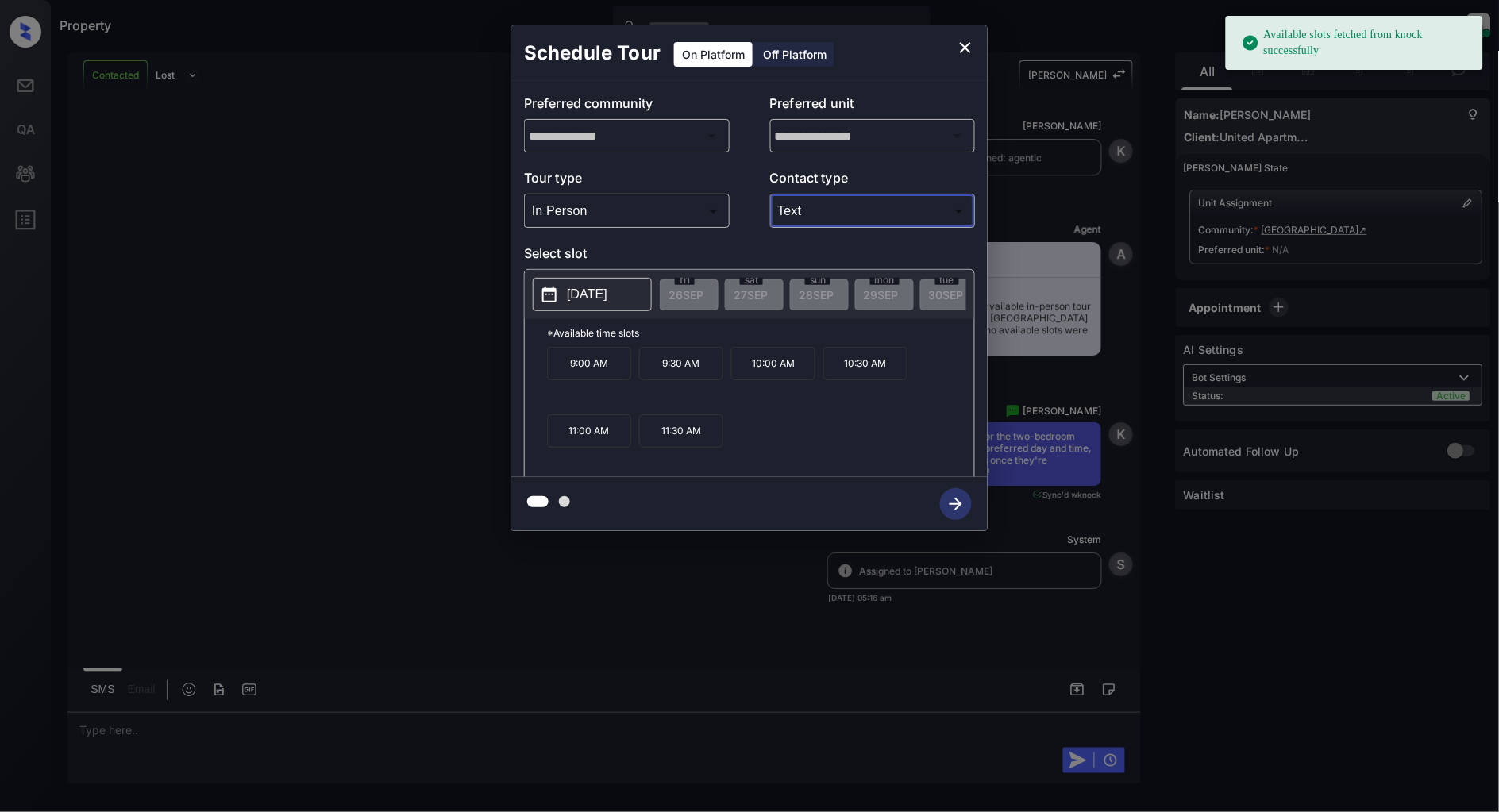
click at [607, 286] on p "[DATE]" at bounding box center [586, 294] width 40 height 19
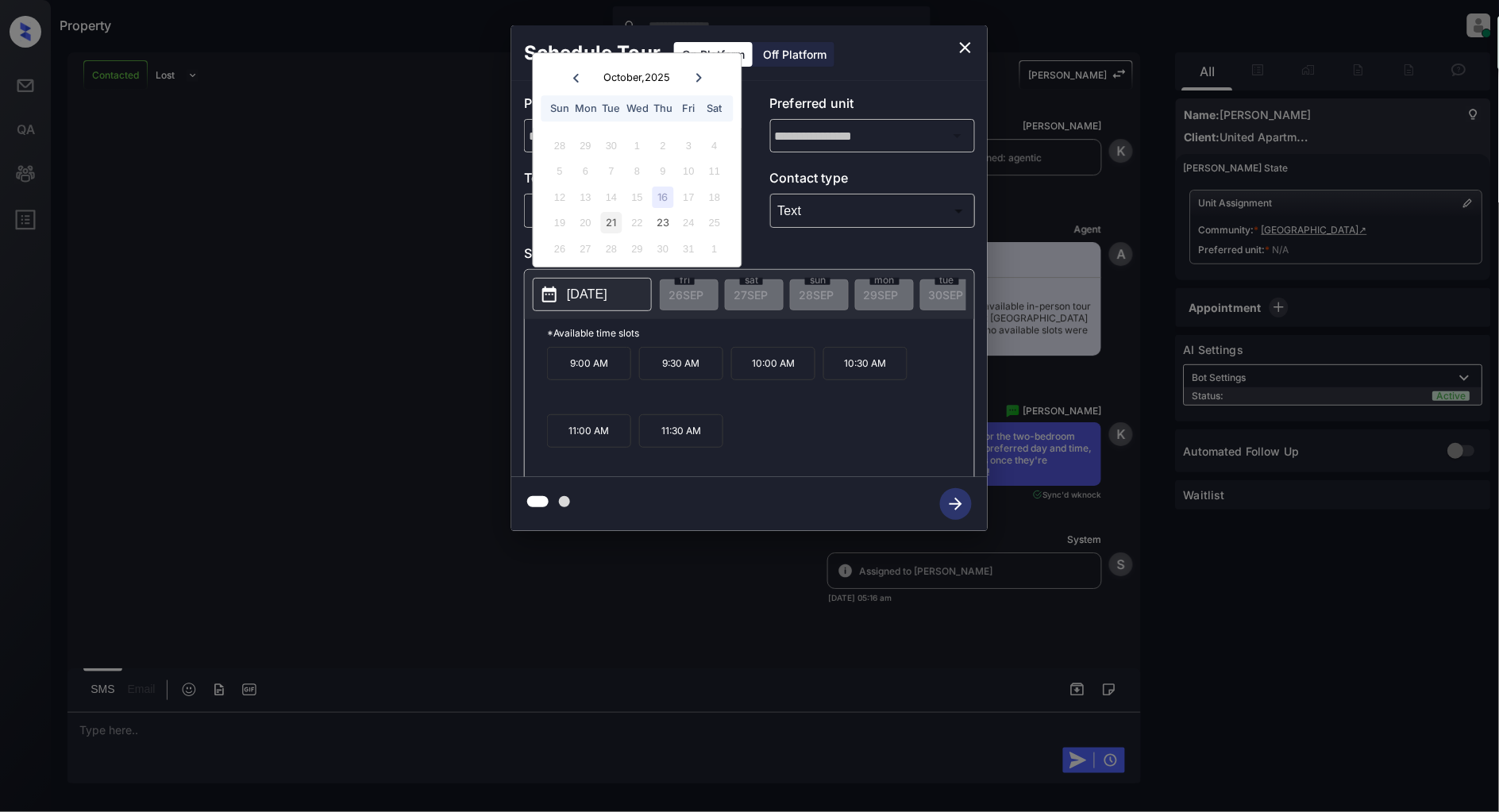
click at [603, 224] on div "21" at bounding box center [611, 223] width 21 height 21
click at [661, 192] on div "16" at bounding box center [663, 197] width 21 height 21
click at [959, 49] on icon "close" at bounding box center [965, 48] width 19 height 19
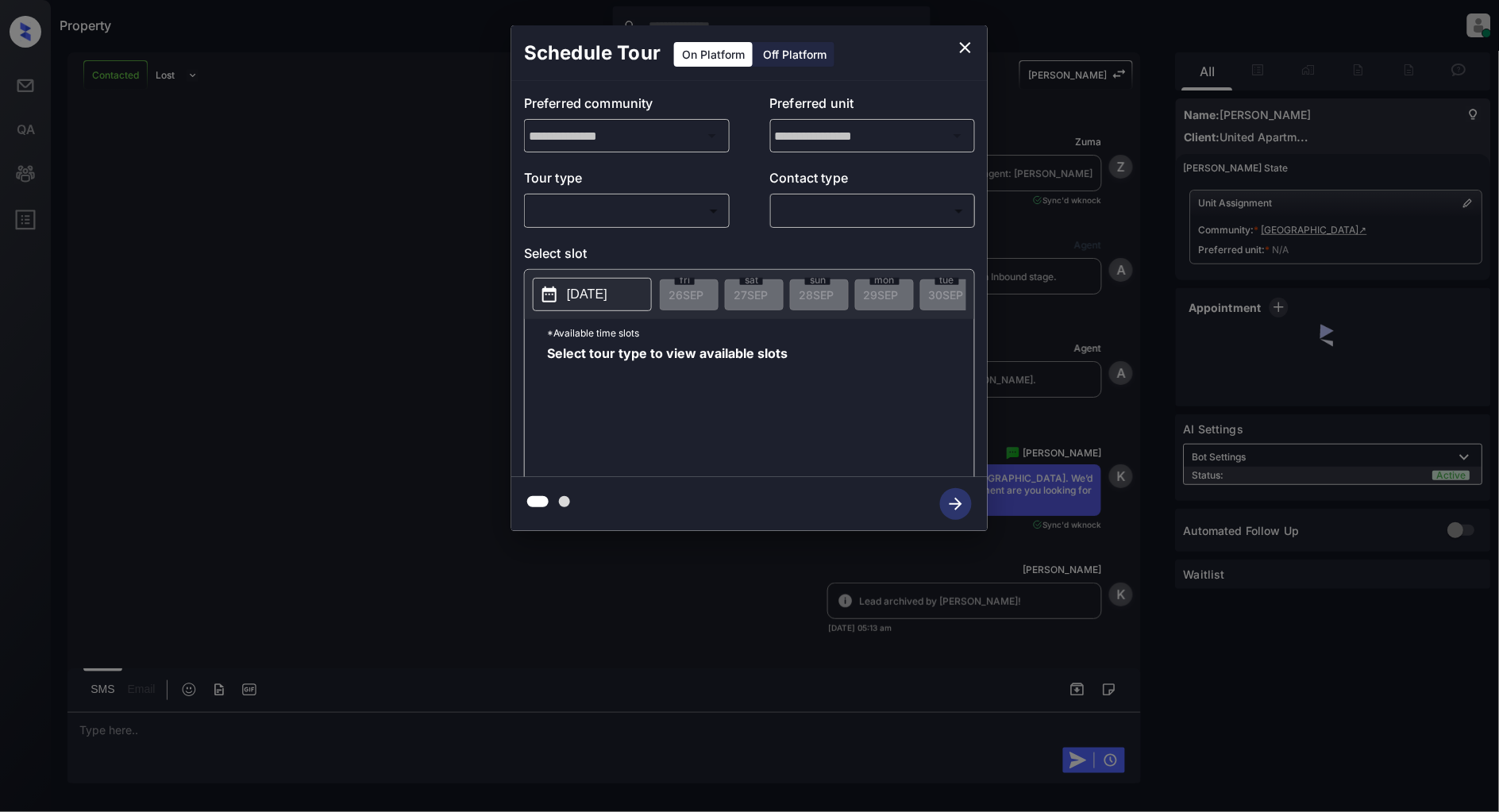
scroll to position [1453, 0]
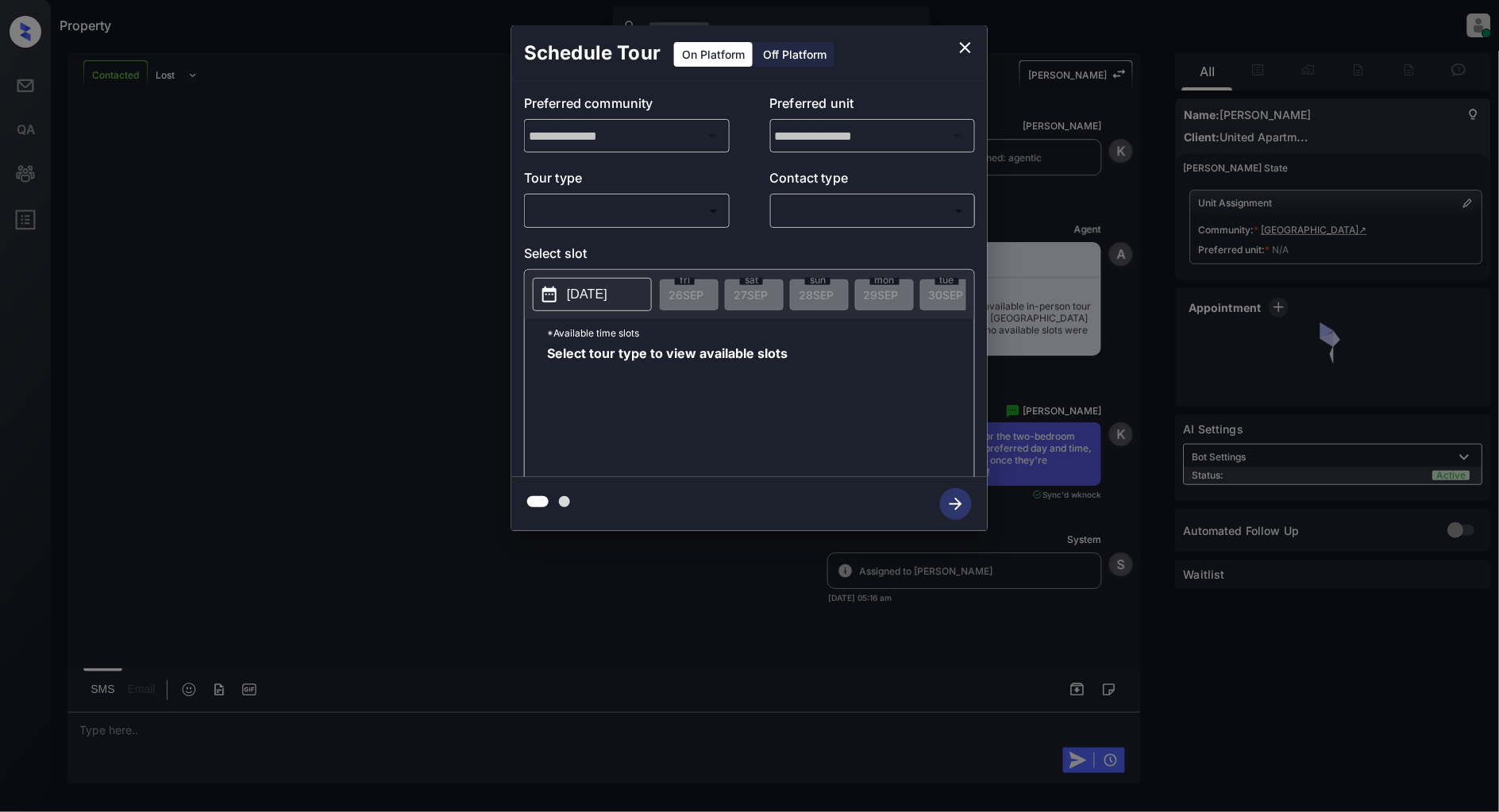
click at [610, 210] on body "Property [PERSON_NAME] Online Set yourself offline Set yourself on break Profil…" at bounding box center [749, 406] width 1499 height 812
click at [537, 251] on li "In Person" at bounding box center [627, 246] width 195 height 28
type input "********"
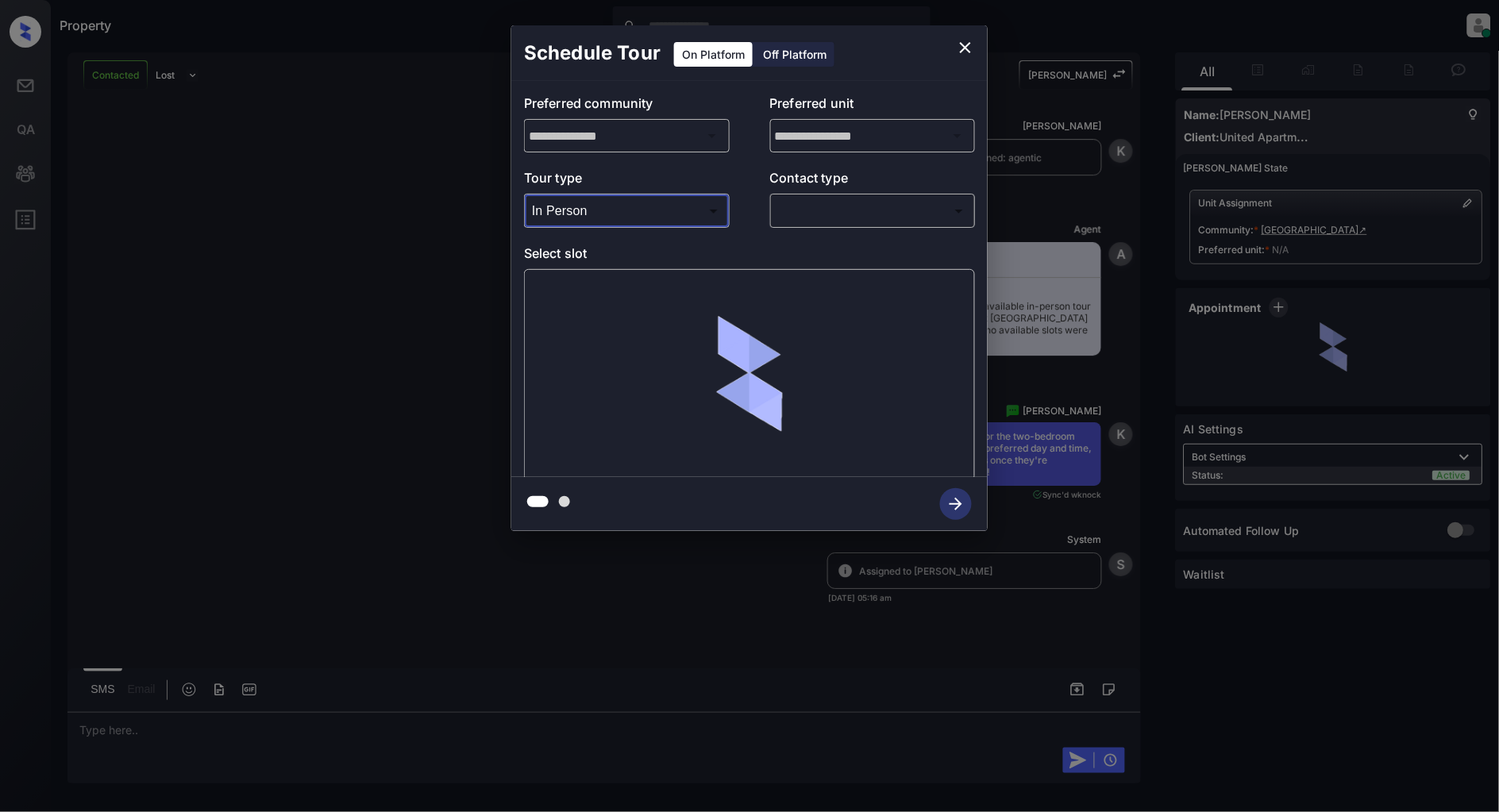
click at [834, 218] on body "Property [PERSON_NAME] Online Set yourself offline Set yourself on break Profil…" at bounding box center [749, 406] width 1499 height 812
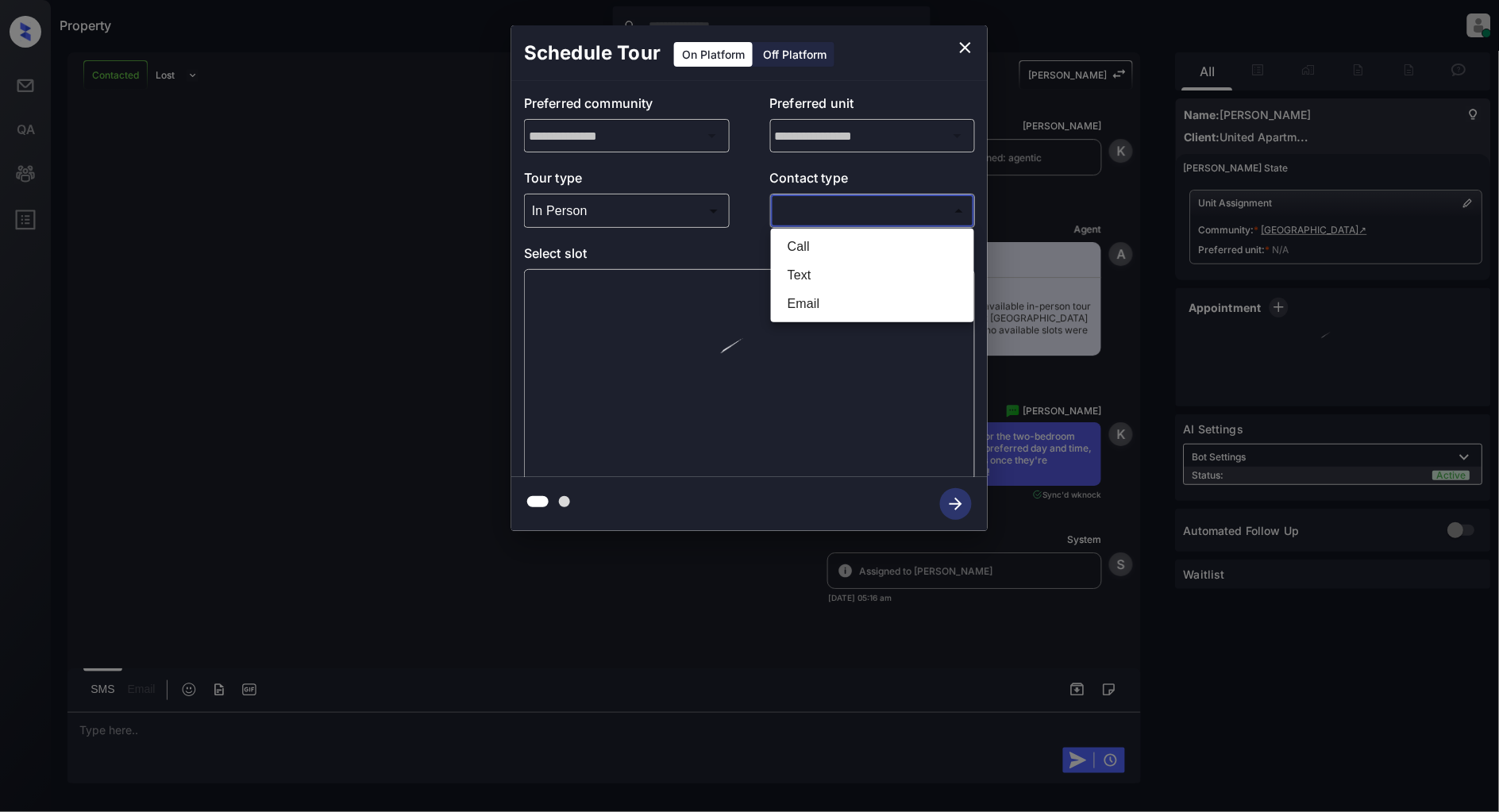
click at [842, 280] on li "Text" at bounding box center [872, 275] width 195 height 28
type input "****"
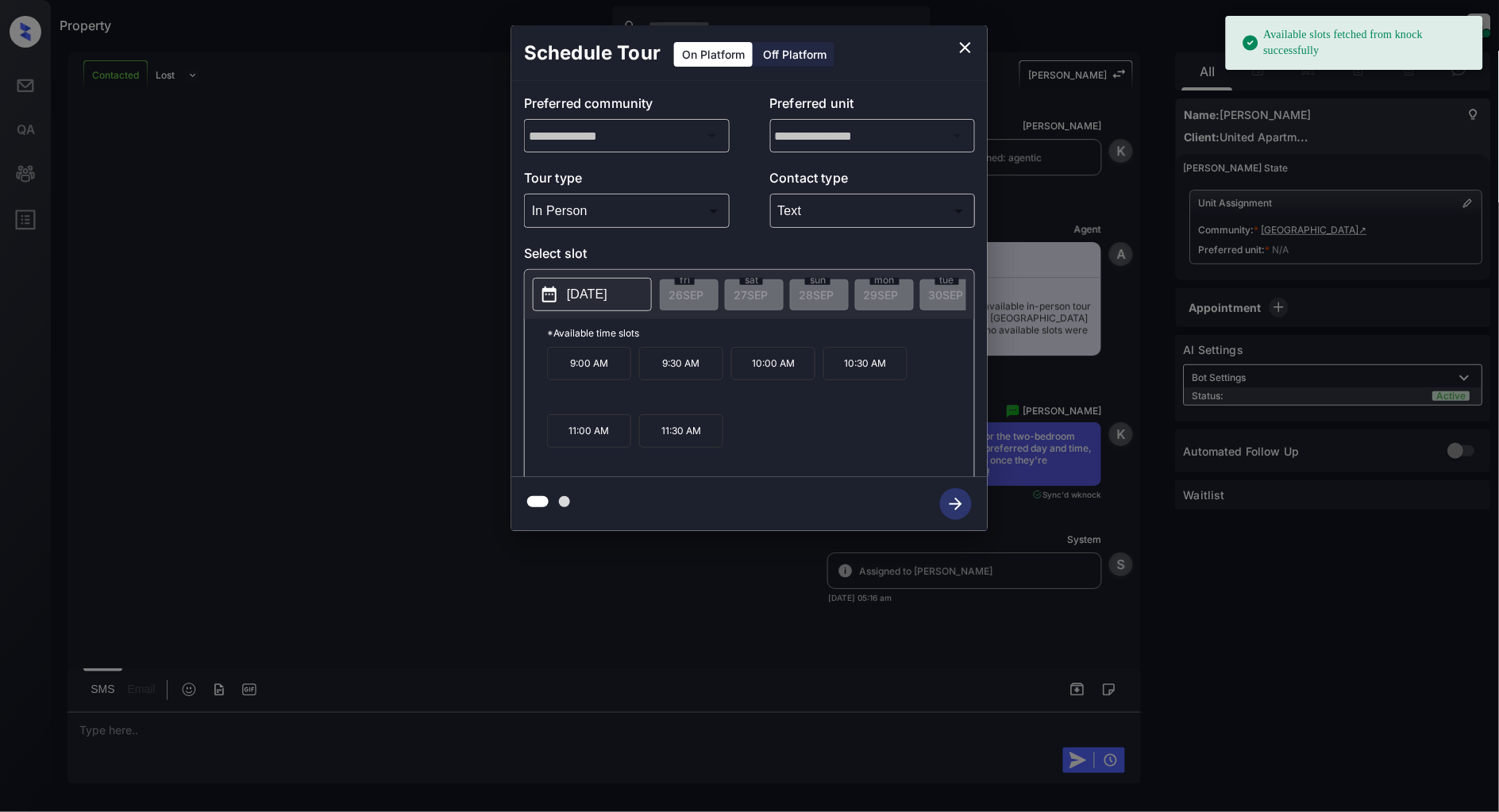
click at [598, 304] on button "[DATE]" at bounding box center [592, 294] width 119 height 33
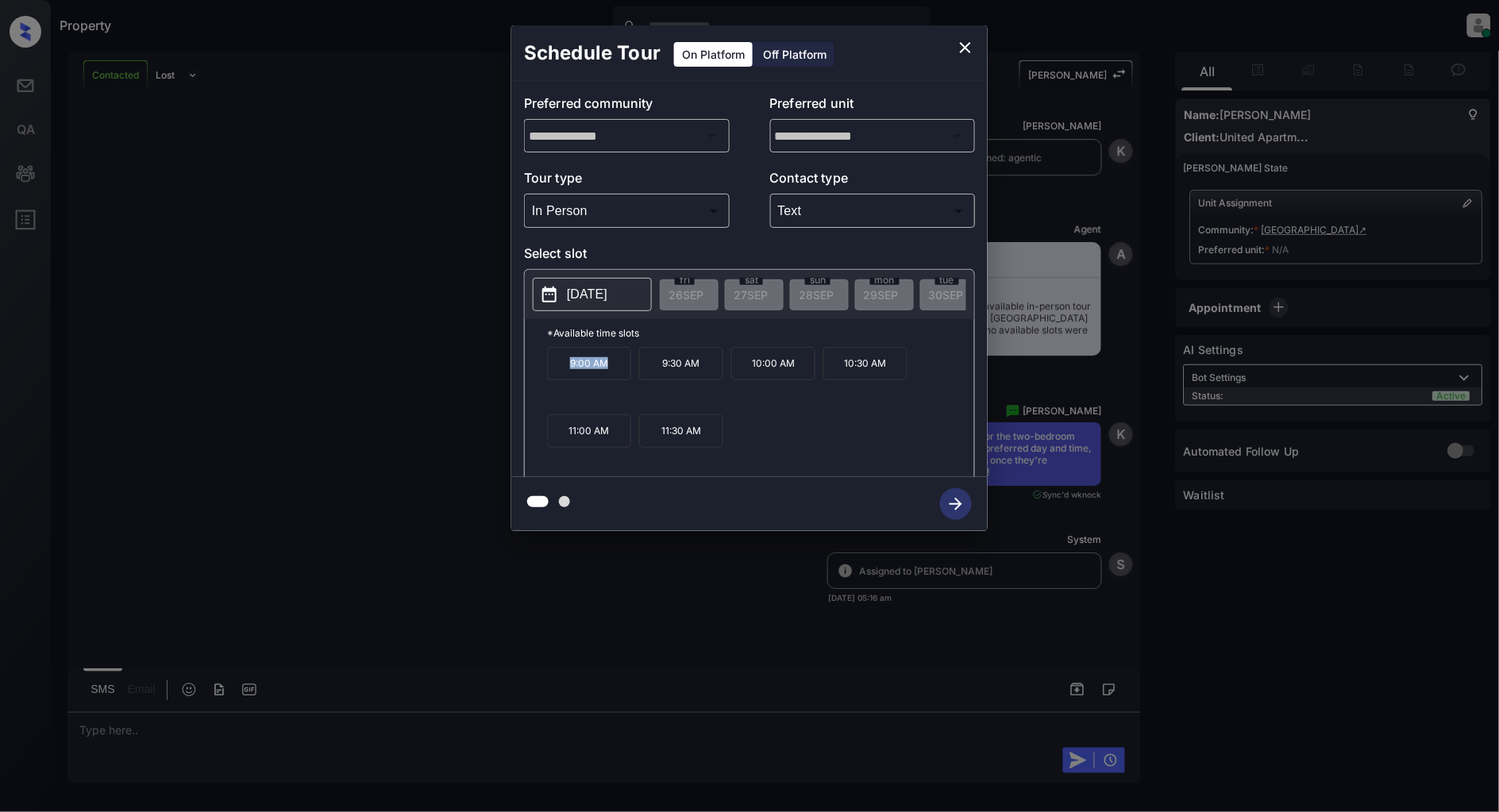
drag, startPoint x: 615, startPoint y: 371, endPoint x: 559, endPoint y: 374, distance: 56.1
click at [559, 374] on p "9:00 AM" at bounding box center [589, 363] width 84 height 33
copy p "9:00 AM"
drag, startPoint x: 884, startPoint y: 370, endPoint x: 804, endPoint y: 370, distance: 80.0
click at [804, 370] on div "9:00 AM 9:30 AM 10:00 AM 10:30 AM 11:00 AM 11:30 AM" at bounding box center [760, 410] width 427 height 127
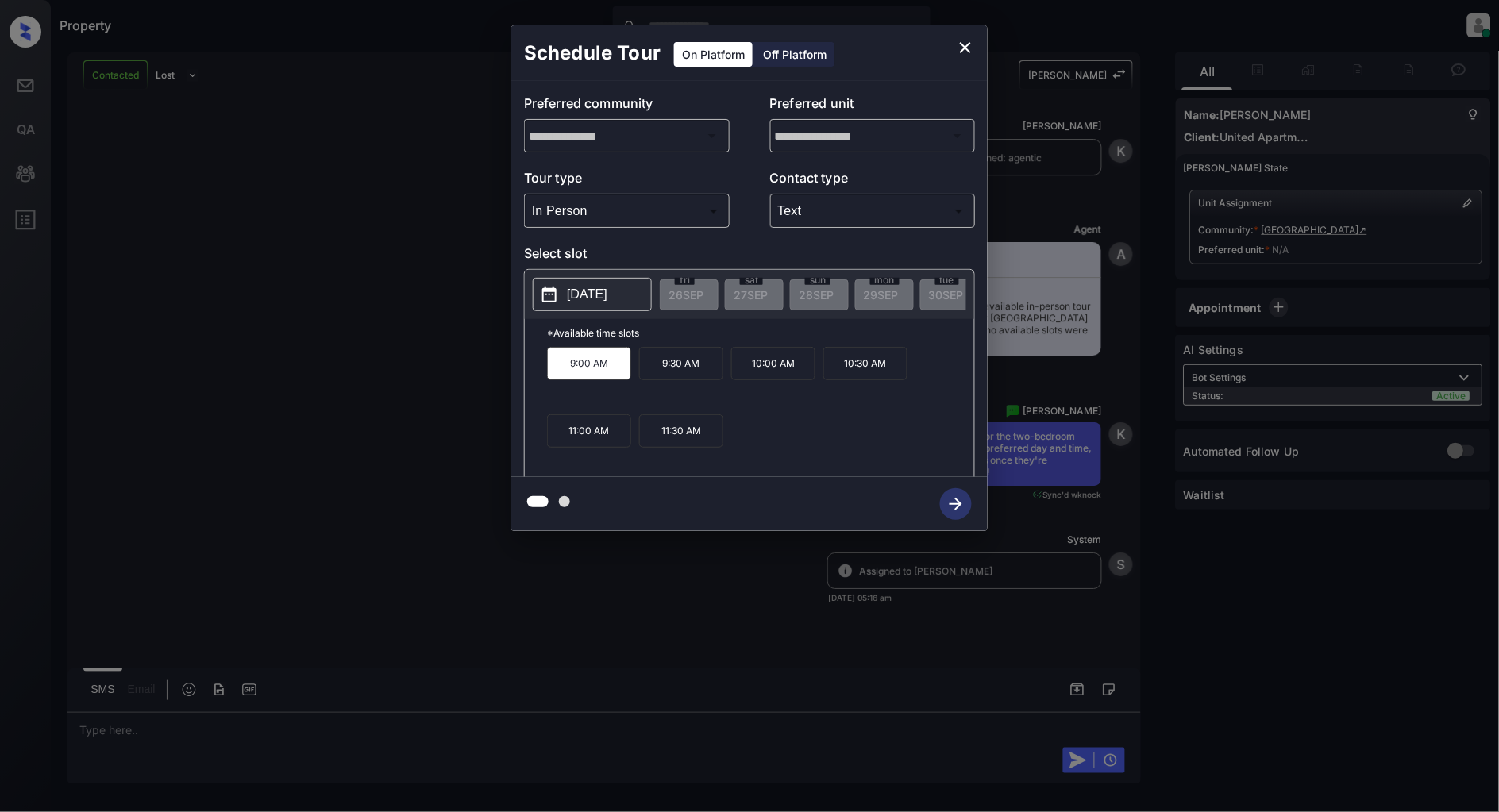
click at [781, 484] on div at bounding box center [749, 503] width 476 height 54
drag, startPoint x: 802, startPoint y: 380, endPoint x: 751, endPoint y: 380, distance: 51.0
click at [751, 380] on p "10:00 AM" at bounding box center [773, 363] width 84 height 33
copy p "10:00 AM"
drag, startPoint x: 711, startPoint y: 438, endPoint x: 660, endPoint y: 444, distance: 51.4
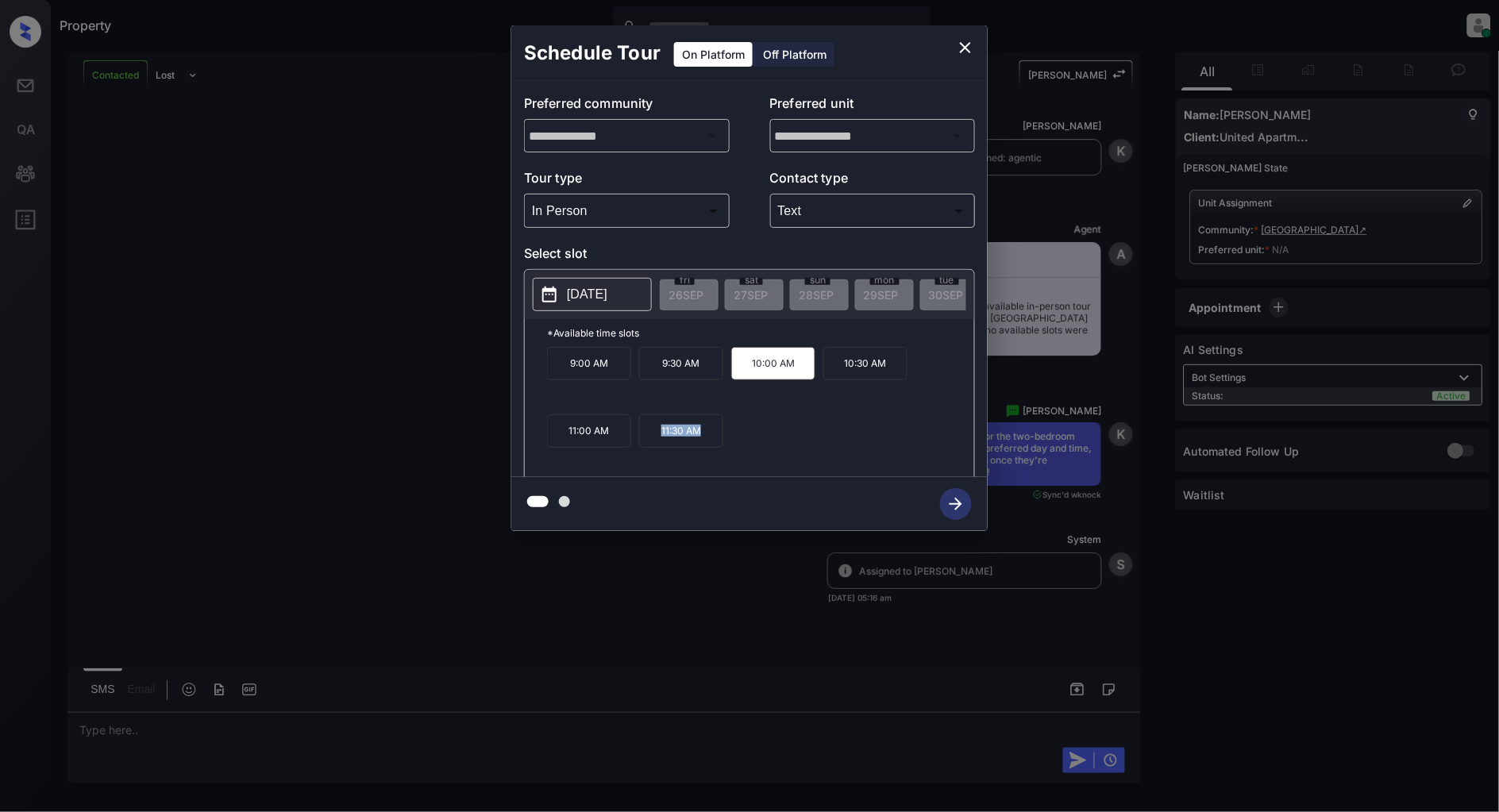
click at [660, 444] on p "11:30 AM" at bounding box center [681, 431] width 84 height 33
copy p "11:30 AM"
click at [970, 49] on icon "close" at bounding box center [965, 48] width 19 height 19
